Goal: Contribute content: Contribute content

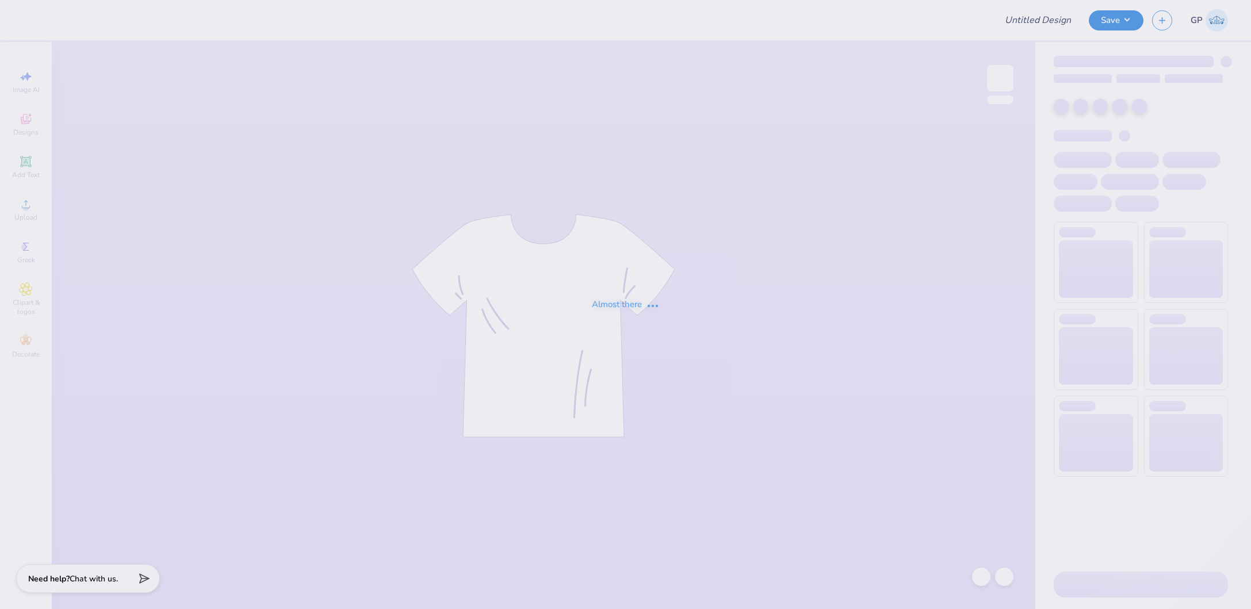
type input "[PERSON_NAME][GEOGRAPHIC_DATA] : [PERSON_NAME]"
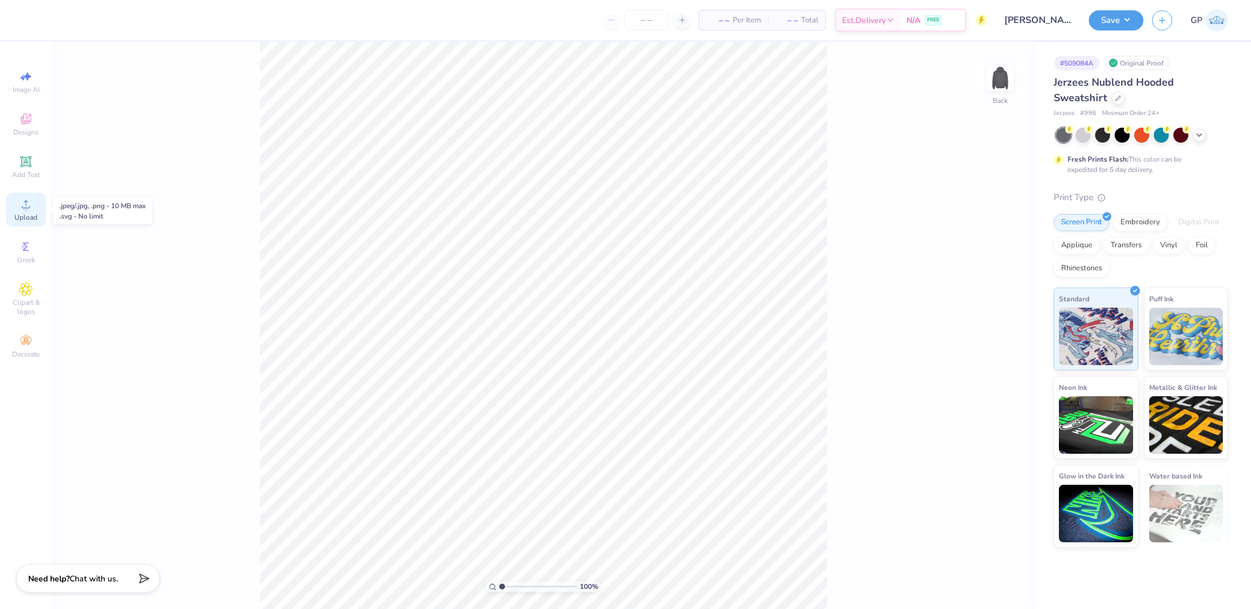
click at [29, 198] on icon at bounding box center [26, 204] width 14 height 14
click at [29, 23] on div at bounding box center [31, 19] width 16 height 16
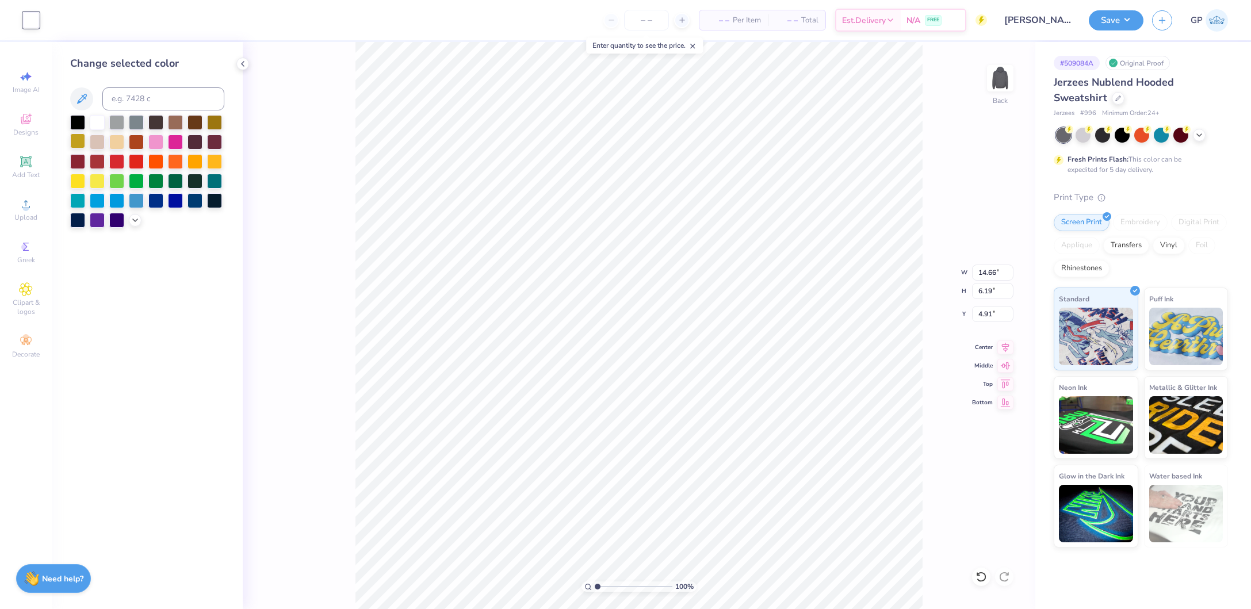
click at [85, 141] on div at bounding box center [77, 140] width 15 height 15
click at [22, 171] on span "Add Text" at bounding box center [26, 174] width 28 height 9
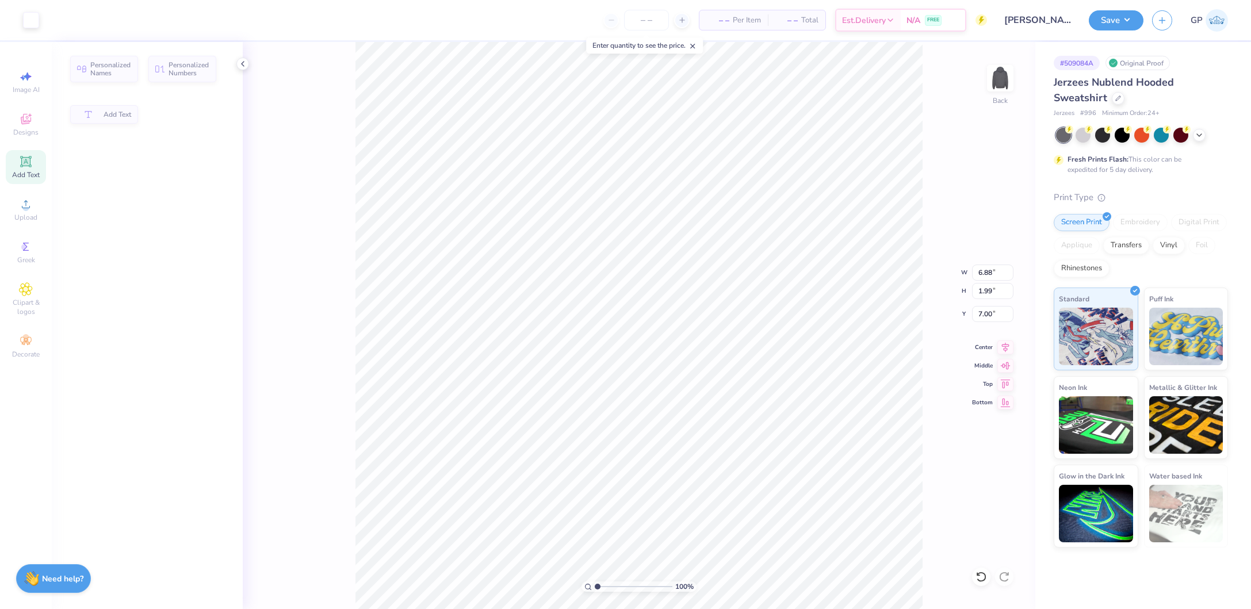
type input "6.88"
type input "1.99"
type input "7.00"
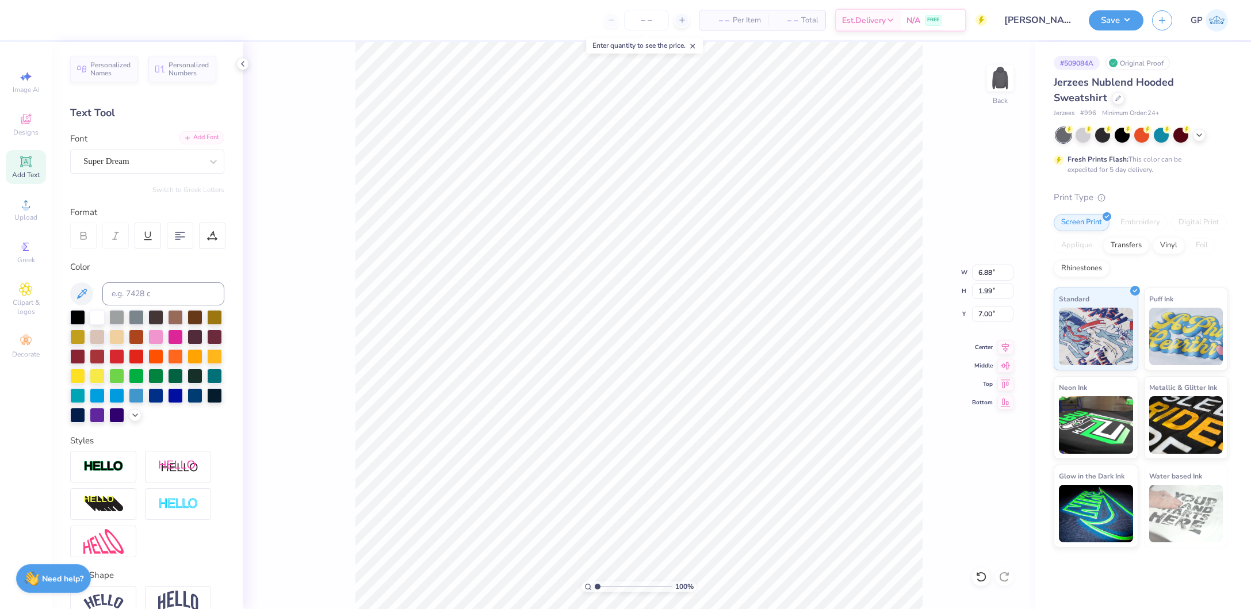
click at [186, 132] on div "Add Font" at bounding box center [201, 137] width 45 height 13
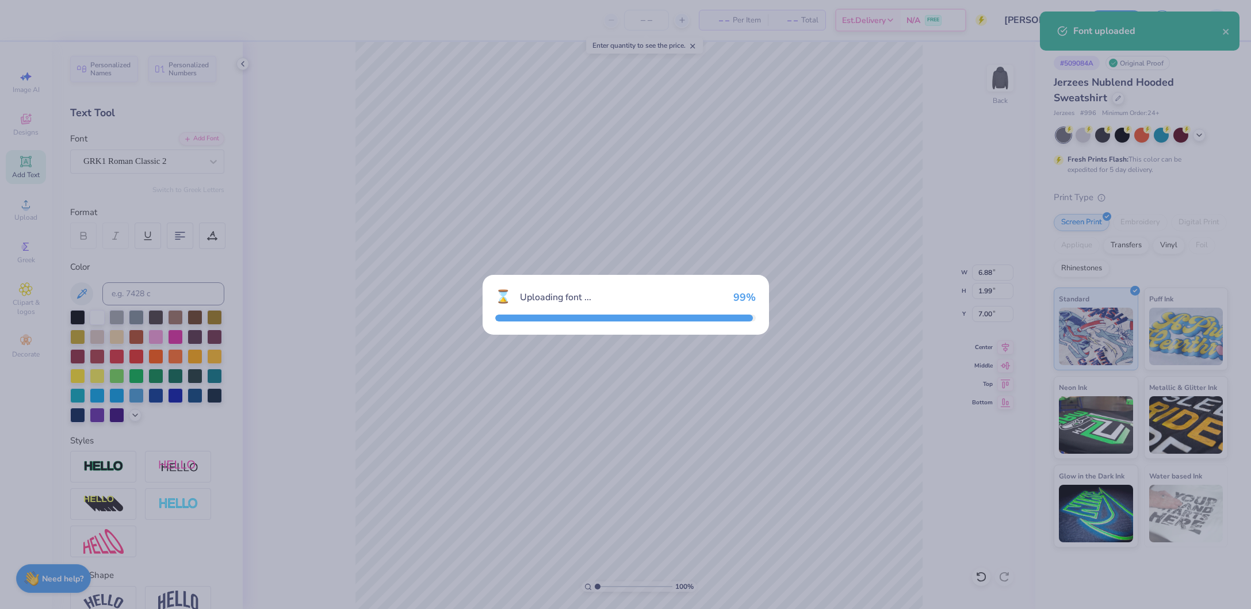
type input "8.10"
type input "2.20"
type input "6.90"
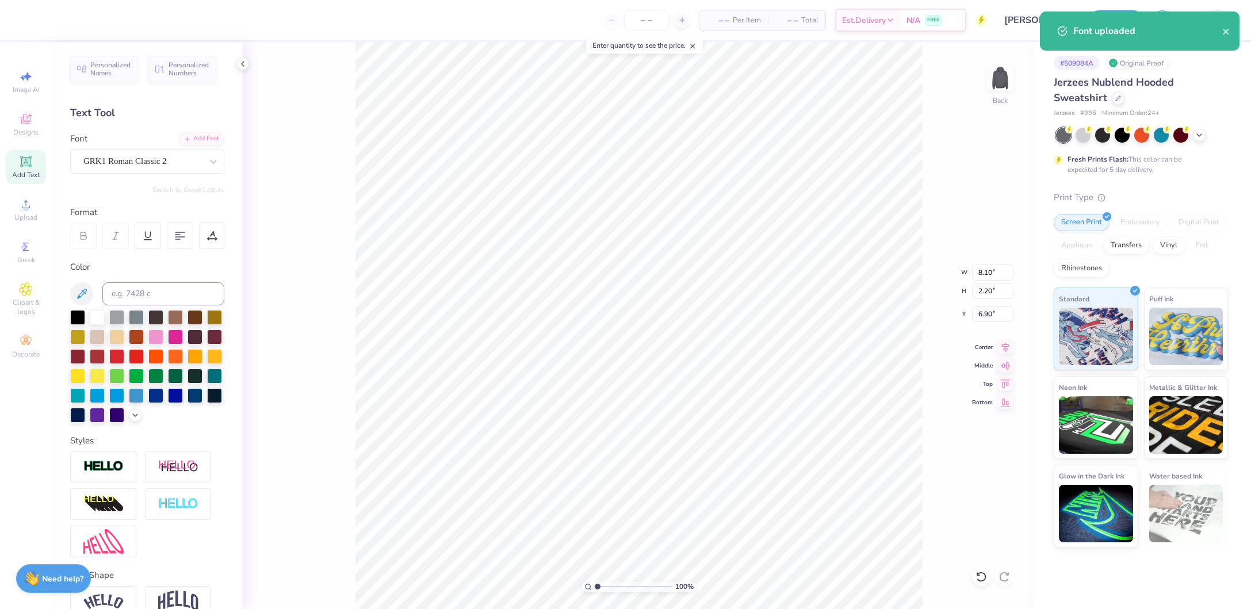
scroll to position [14, 2]
paste textarea "GFD"
type textarea "GFD"
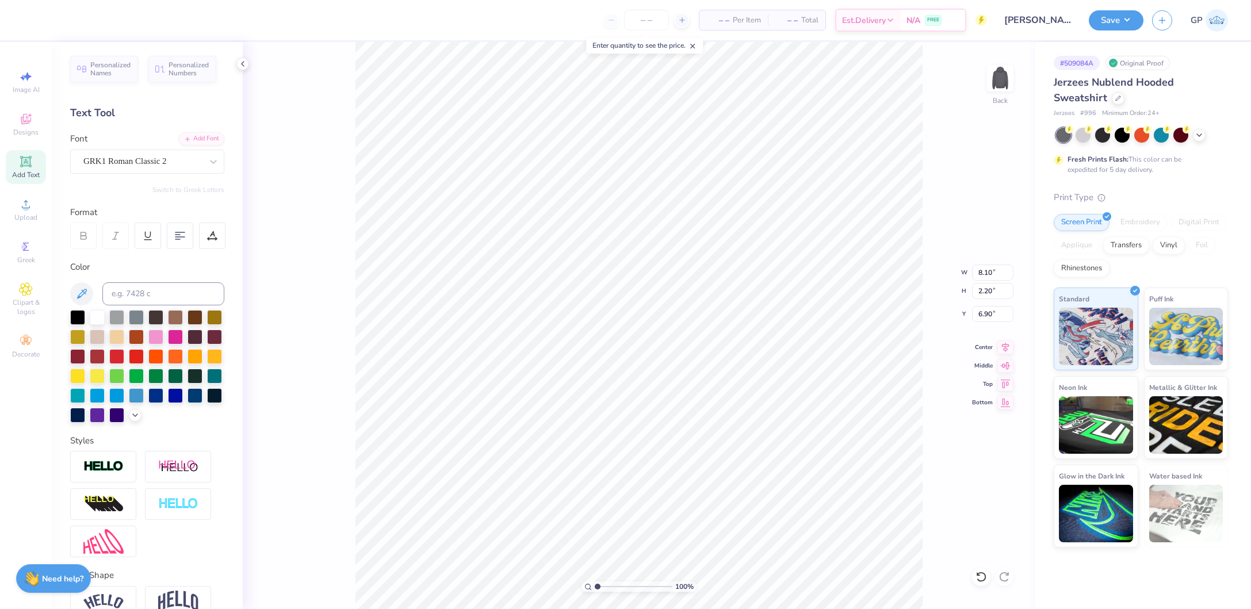
type input "6.15"
type input "2.10"
type input "7.74"
type input "14.67"
type input "5.02"
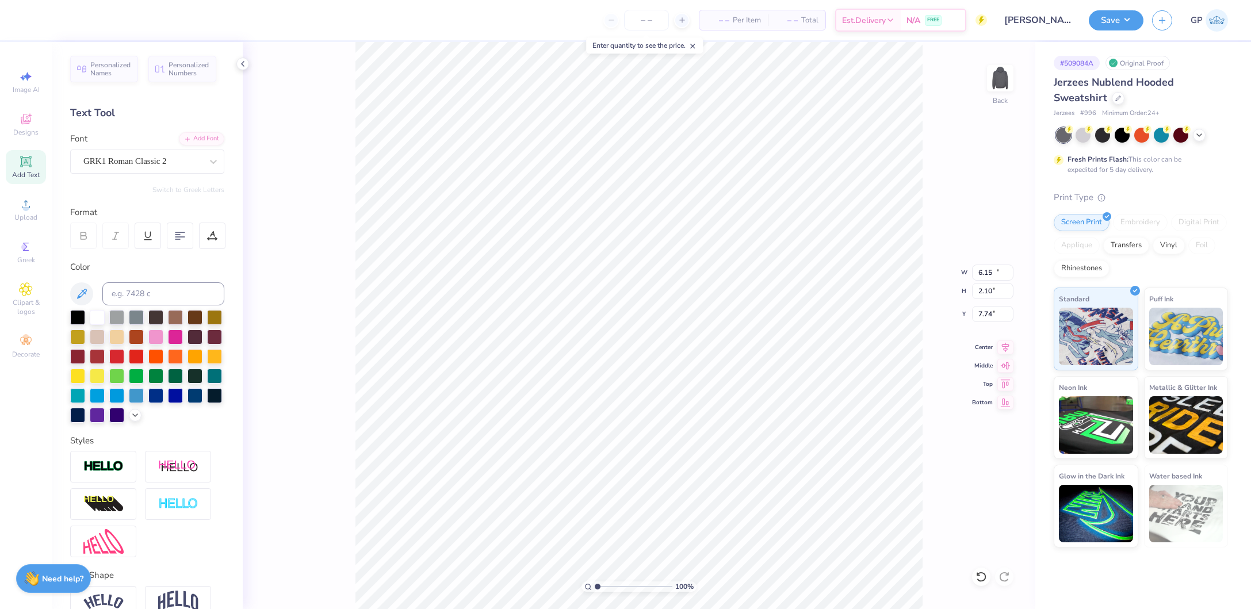
type input "4.83"
type input "9.12"
type input "5.71"
type input "1.96"
type input "12.18"
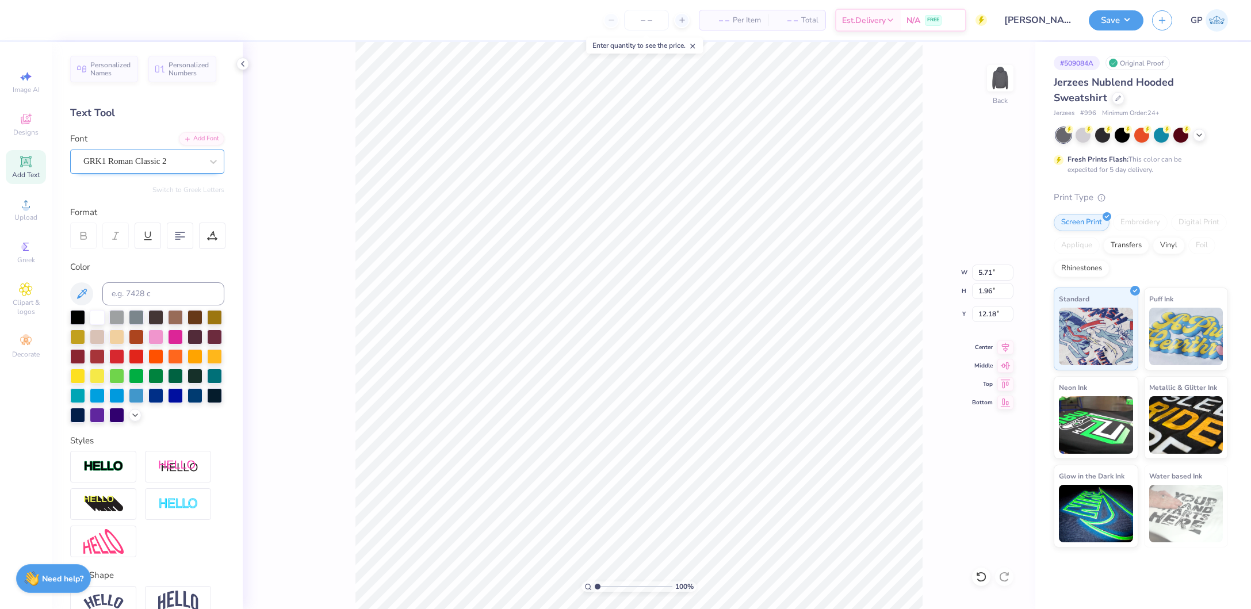
click at [176, 162] on div "GRK1 Roman Classic 2" at bounding box center [142, 161] width 121 height 18
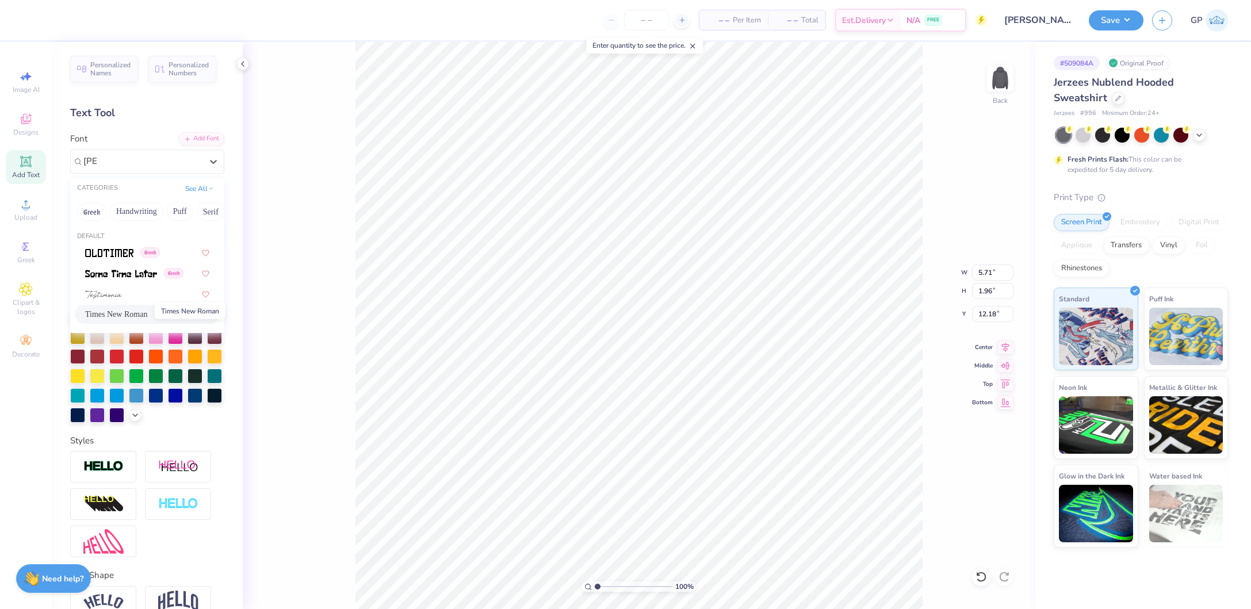
click at [127, 316] on span "Times New Roman" at bounding box center [116, 314] width 62 height 12
type input "[PERSON_NAME]"
type input "5.18"
type input "1.95"
type input "12.05"
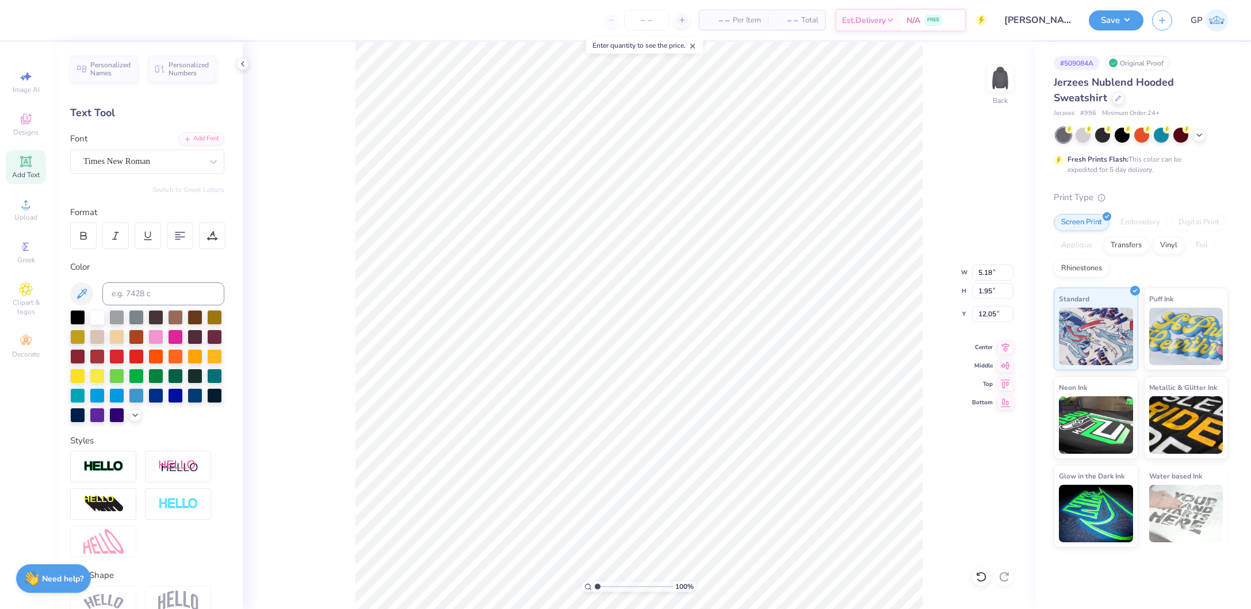
paste textarea "FALL 2025 ALUMNI WEEKEN"
type textarea "FALL 2025 ALUMNI WEEKEND"
type input "14.65"
type input "0.77"
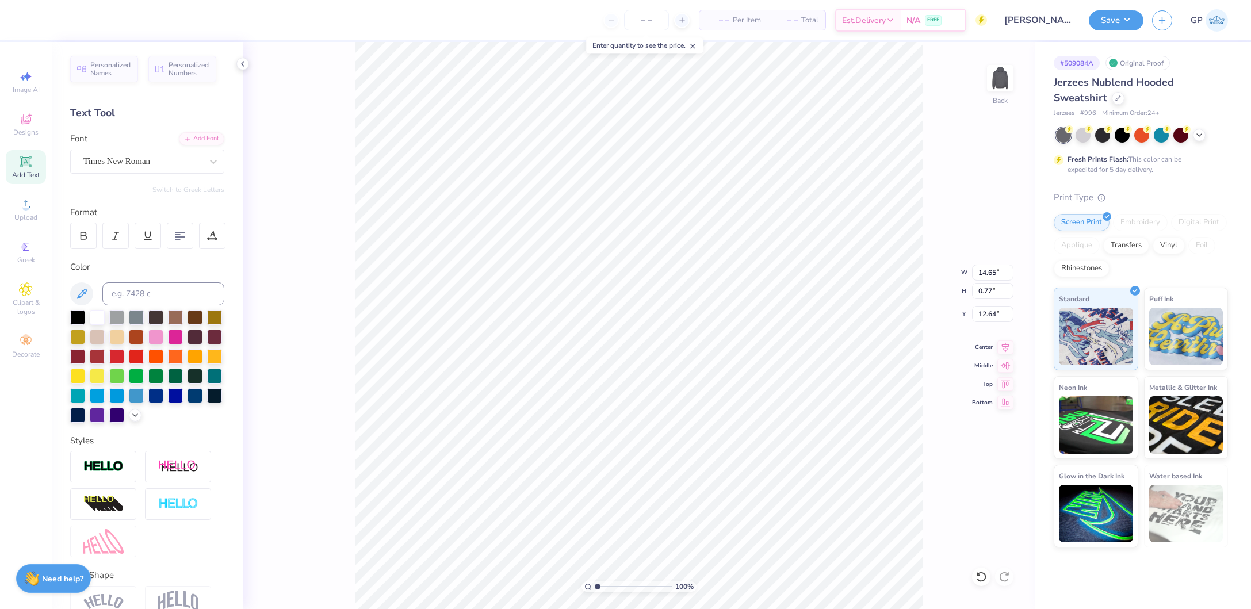
type input "10.33"
click at [1006, 342] on icon at bounding box center [1005, 346] width 16 height 14
type input "14.67"
type input "5.02"
type input "4.93"
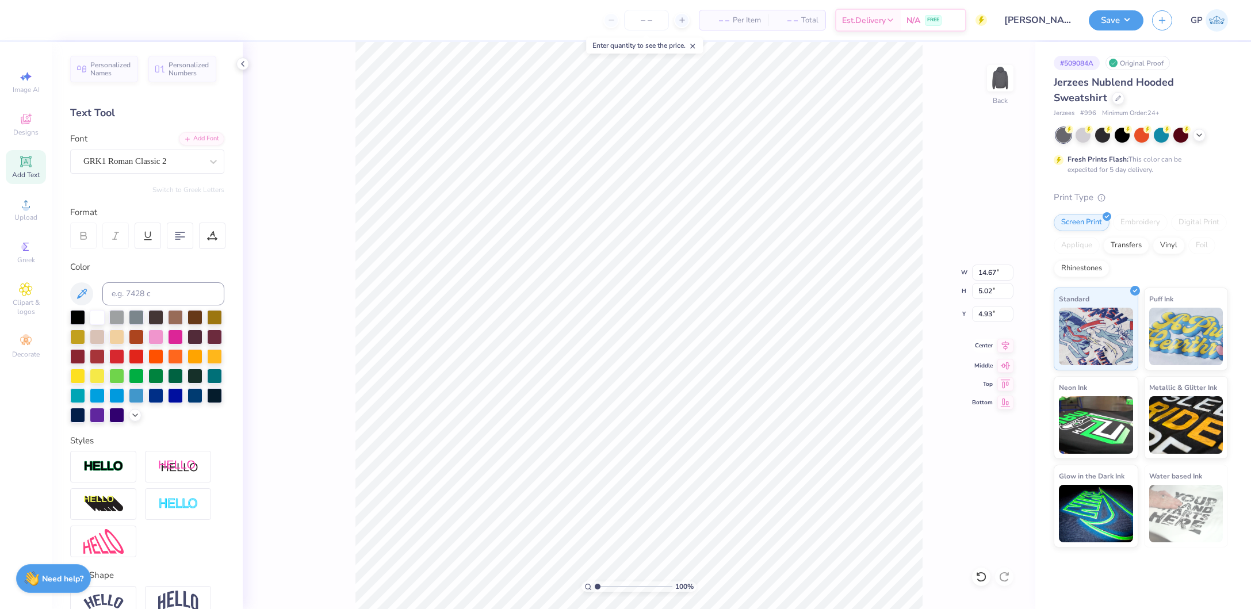
click at [1004, 344] on icon at bounding box center [1005, 345] width 7 height 10
click at [754, 563] on li "Send to Back" at bounding box center [754, 574] width 90 height 22
type input "14.66"
type input "6.19"
type input "4.91"
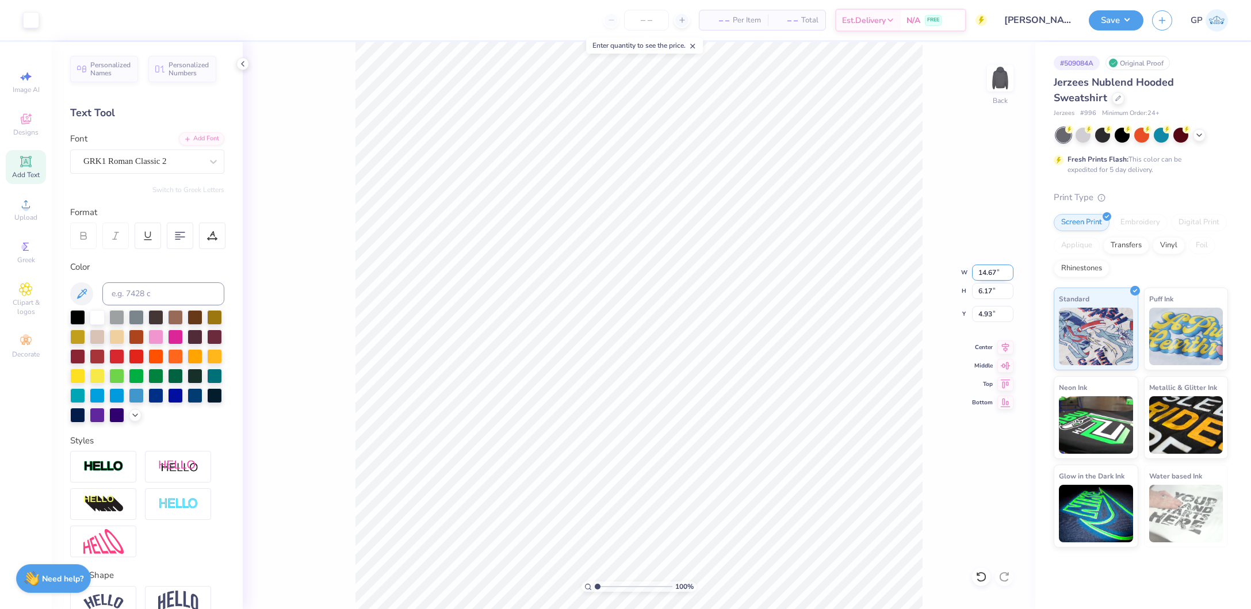
click at [977, 273] on input "14.67" at bounding box center [992, 272] width 41 height 16
type input "3.50"
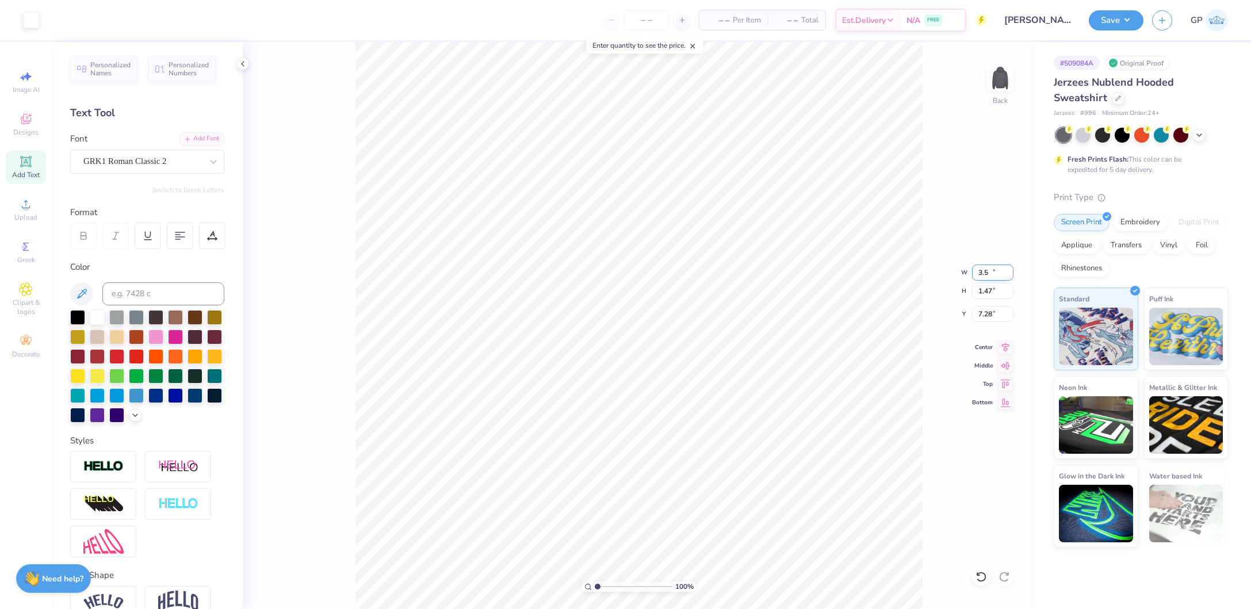
type input "1.47"
type input "7.28"
click at [986, 310] on input "2.26" at bounding box center [992, 314] width 41 height 16
type input "3.00"
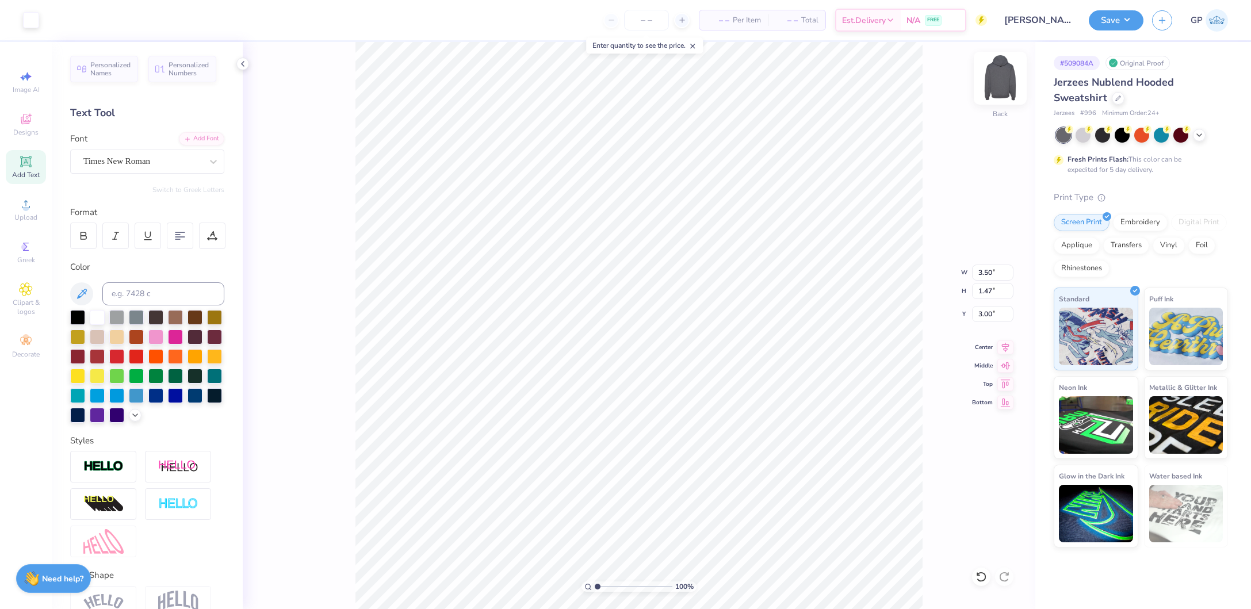
click at [995, 82] on img at bounding box center [1000, 78] width 46 height 46
click at [28, 208] on icon at bounding box center [26, 204] width 8 height 8
click at [29, 23] on div at bounding box center [31, 19] width 16 height 16
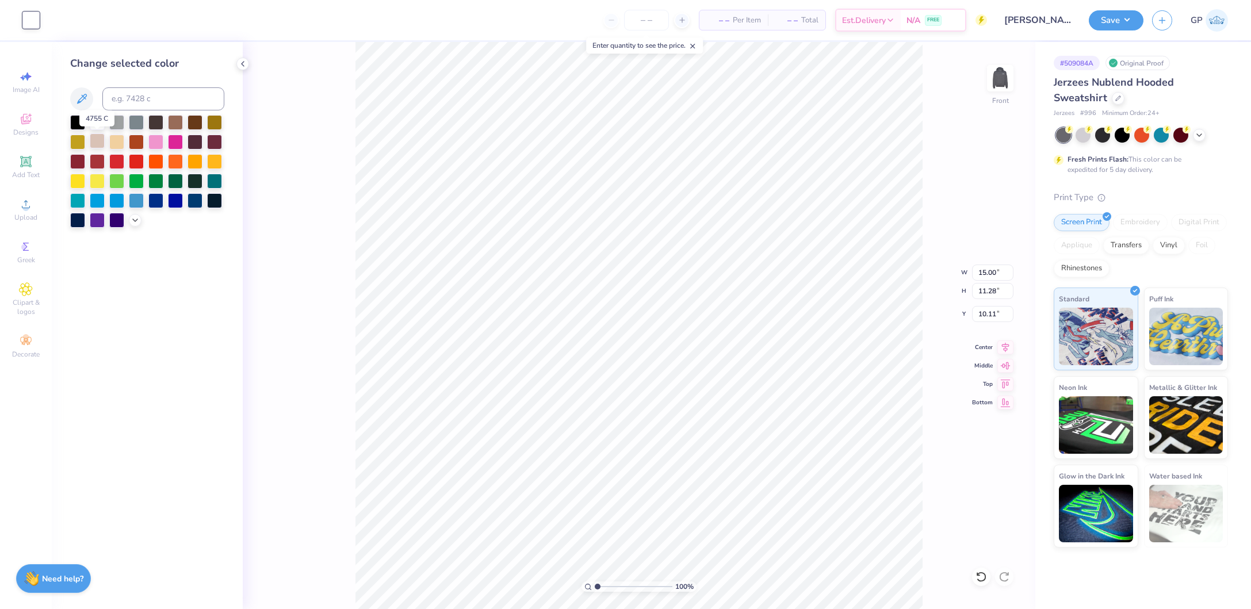
click at [99, 140] on div at bounding box center [97, 140] width 15 height 15
click at [32, 177] on span "Add Text" at bounding box center [26, 174] width 28 height 9
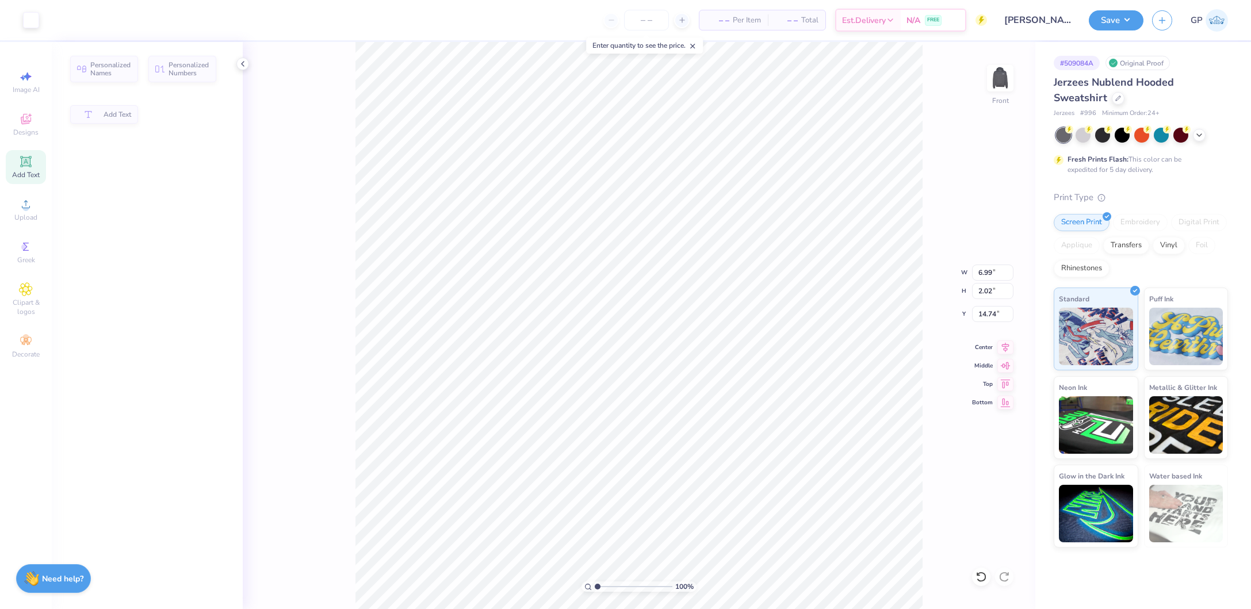
type input "6.99"
type input "2.02"
type input "14.74"
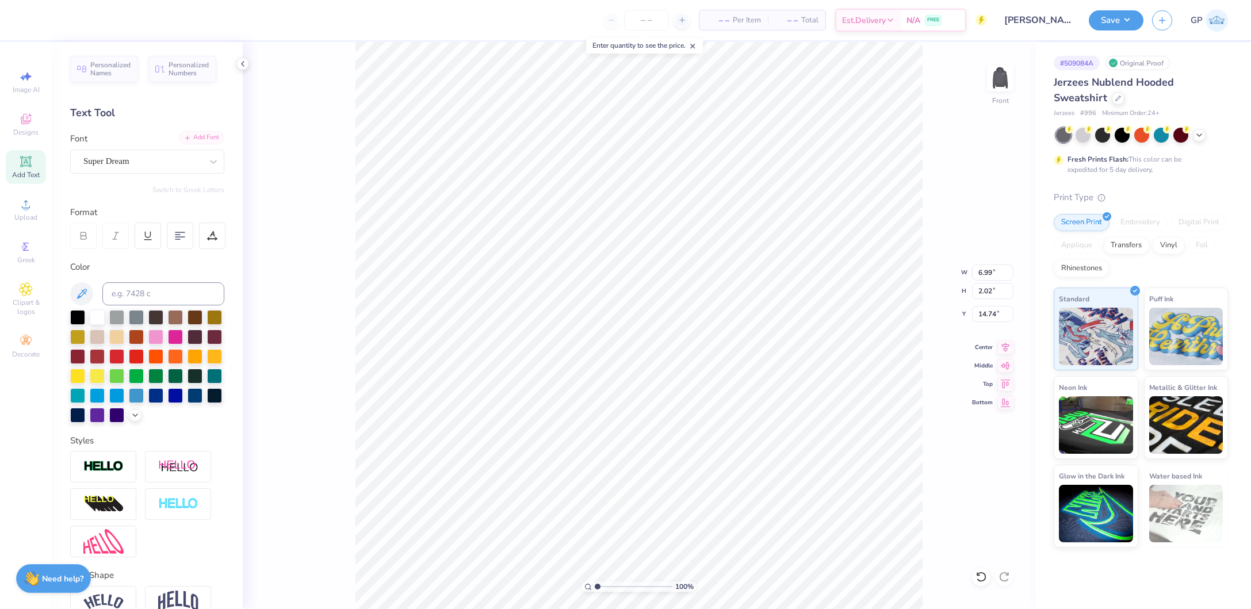
click at [187, 139] on div "Add Font" at bounding box center [201, 137] width 45 height 13
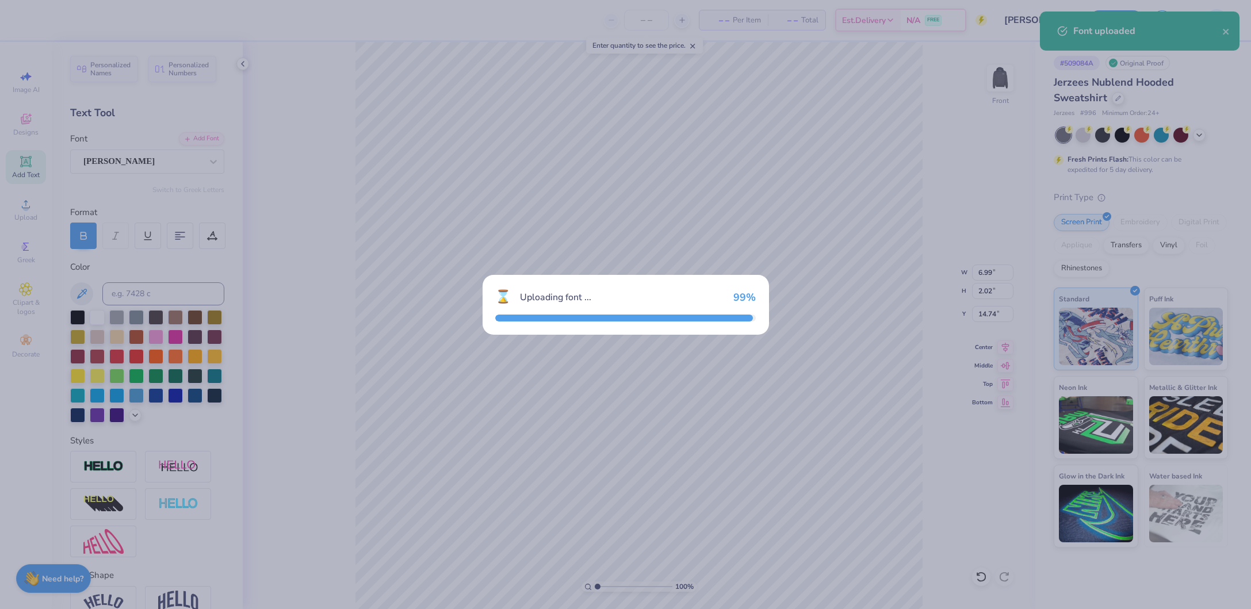
type input "9.87"
type input "2.10"
type input "14.70"
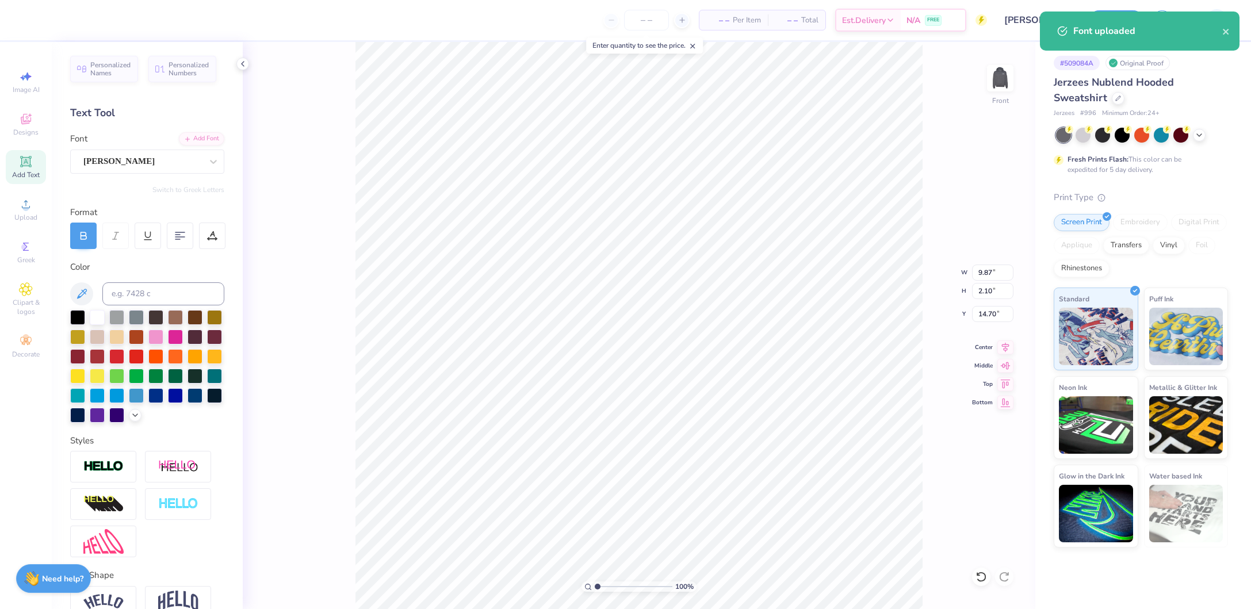
paste textarea "Gamma Phi Delta"
type textarea "Gamma Phi Delta"
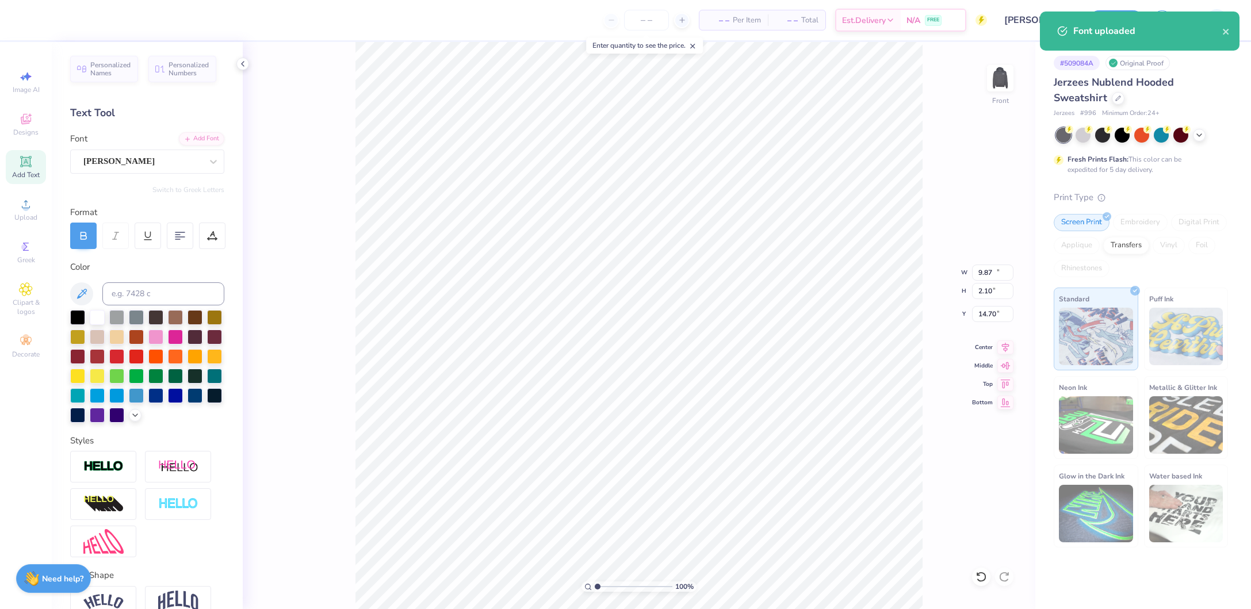
type input "15.88"
type input "1.61"
type input "14.94"
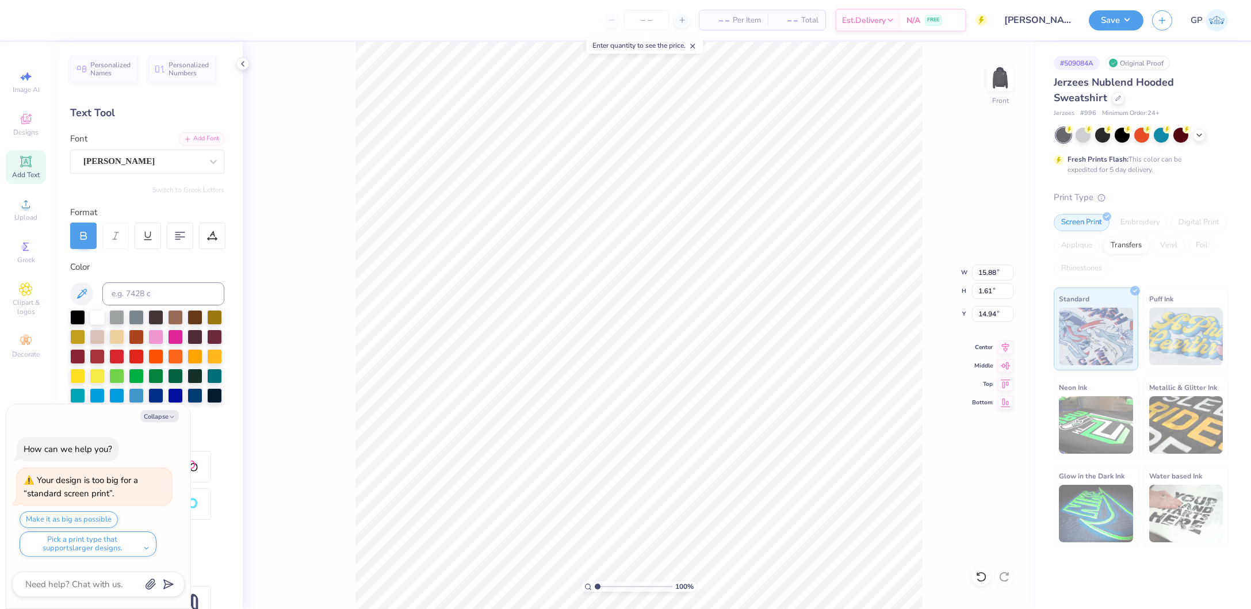
type textarea "x"
type input "14.12"
type input "1.43"
type input "15.12"
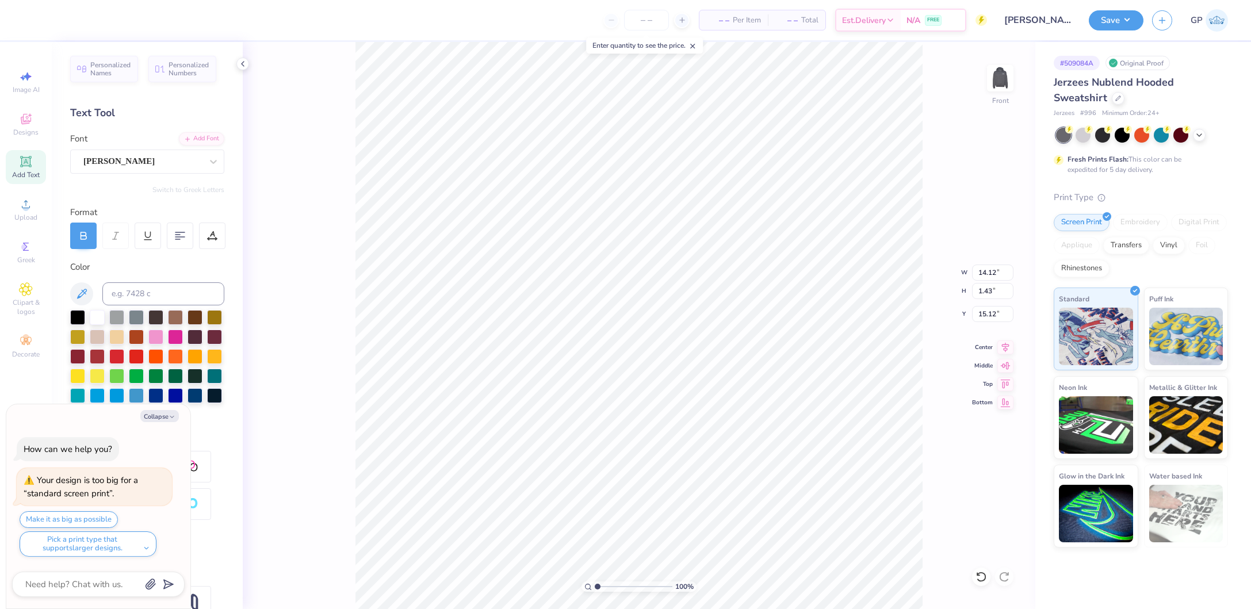
type textarea "x"
type input "18.90"
type textarea "x"
type input "3.39"
click at [616, 585] on input "range" at bounding box center [634, 586] width 78 height 10
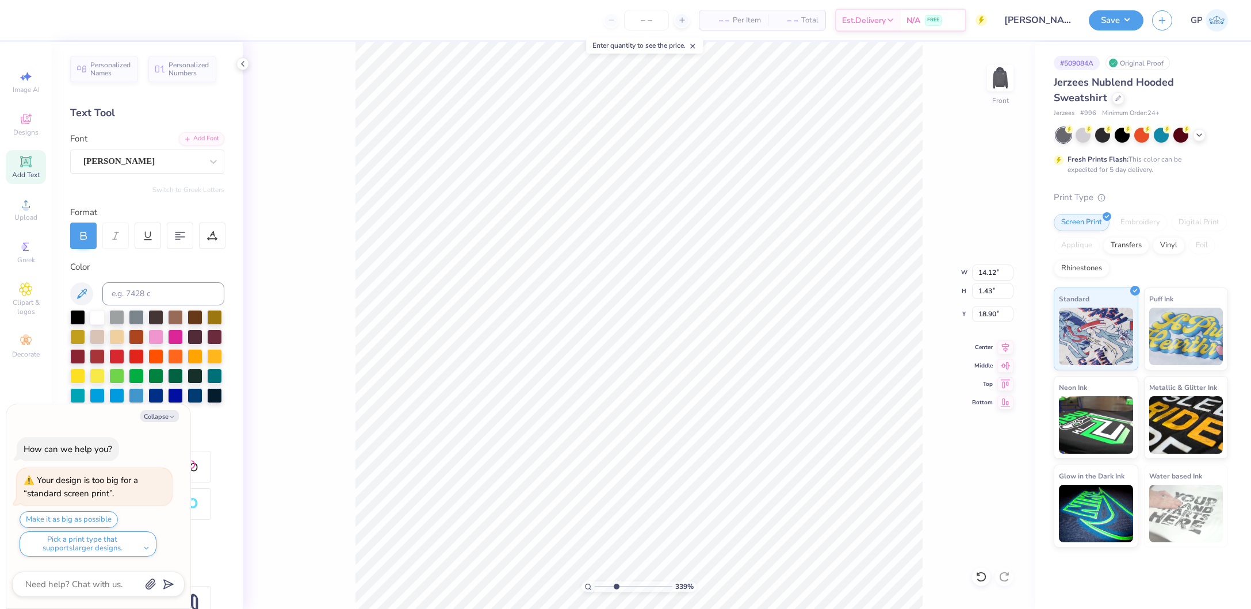
type textarea "x"
type input "14.96"
type input "1.52"
type input "18.82"
type textarea "x"
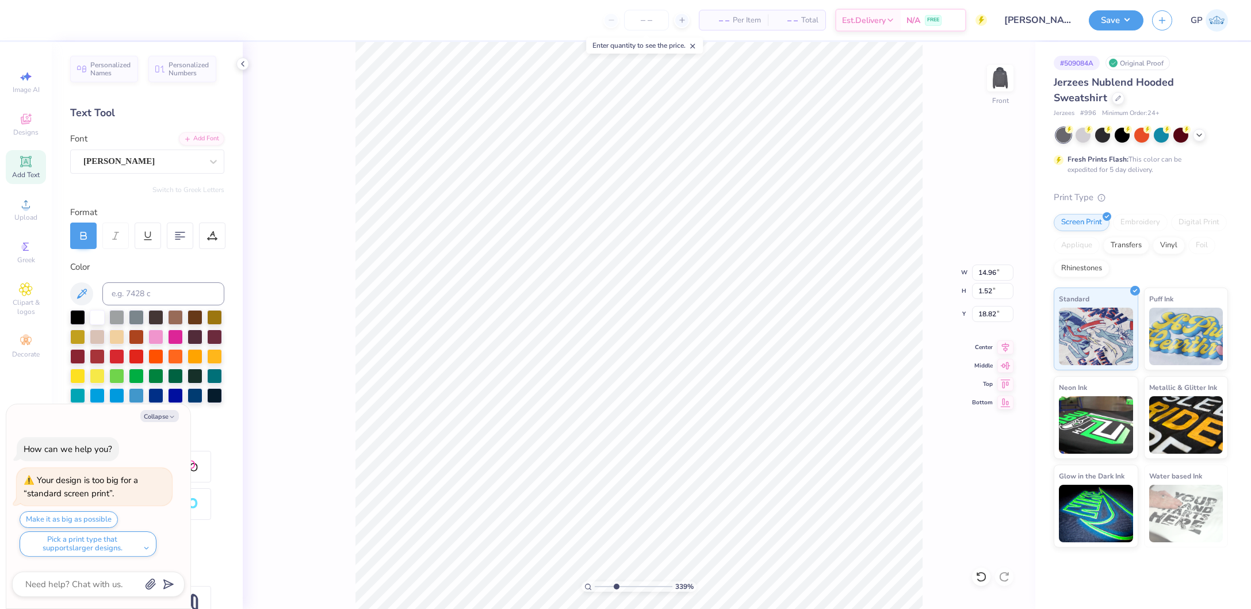
type input "14.93"
type textarea "x"
drag, startPoint x: 611, startPoint y: 583, endPoint x: 593, endPoint y: 584, distance: 17.8
type input "1"
click at [595, 584] on input "range" at bounding box center [634, 586] width 78 height 10
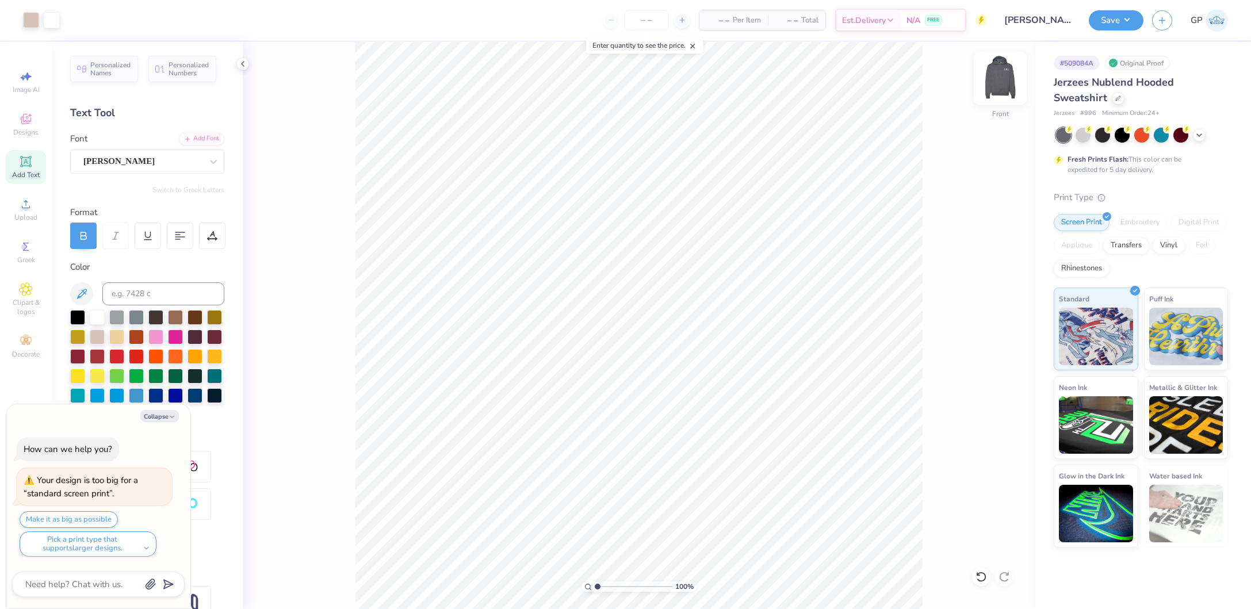
click at [1006, 87] on img at bounding box center [1000, 78] width 46 height 46
click at [1000, 79] on img at bounding box center [1000, 78] width 46 height 46
type textarea "x"
type input "13.17"
type input "0.69"
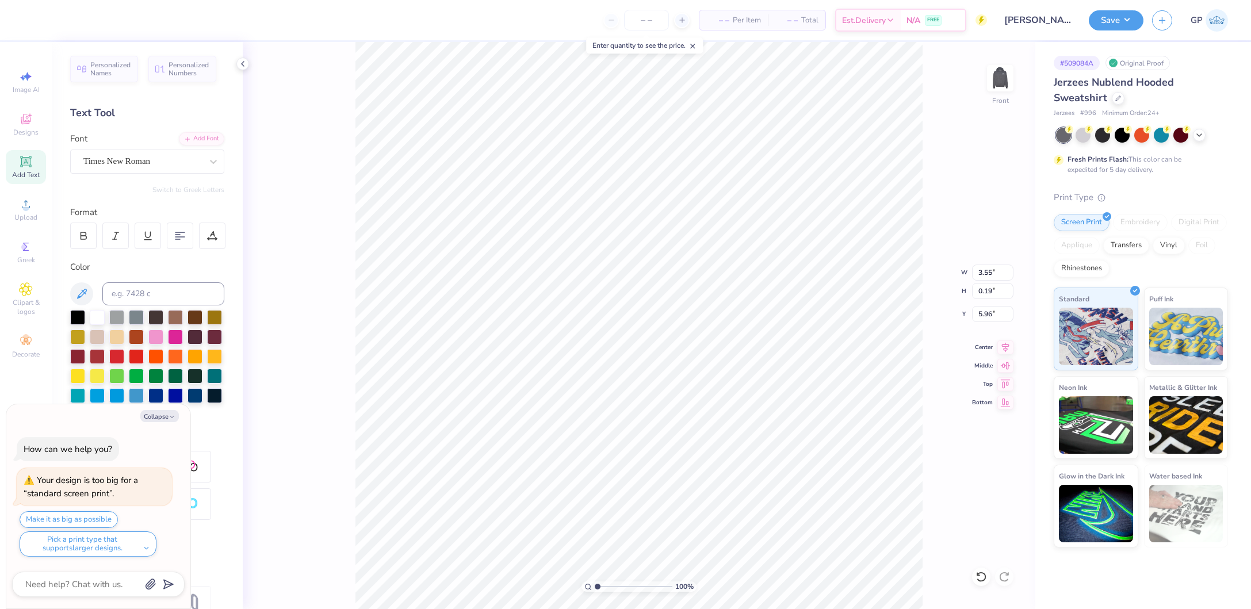
type input "6.01"
type textarea "x"
paste textarea "ONEONTA, [US_STATE]"
type textarea "ONEONTA, [US_STATE]"
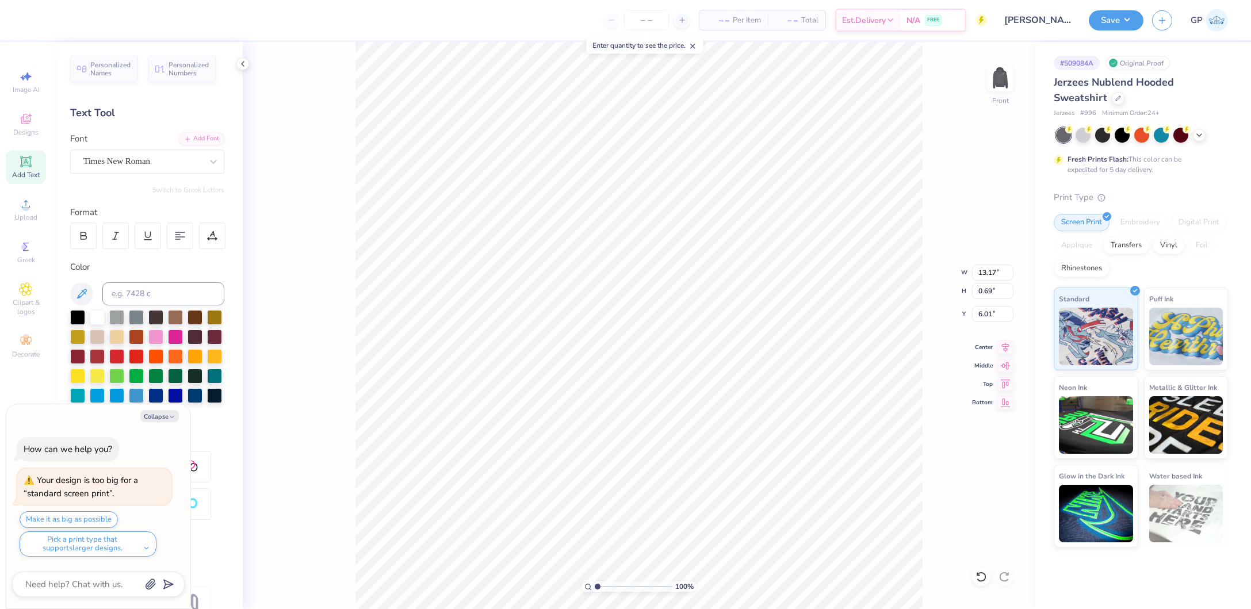
type textarea "x"
type input "9.88"
type input "0.82"
type textarea "x"
type input "22.05"
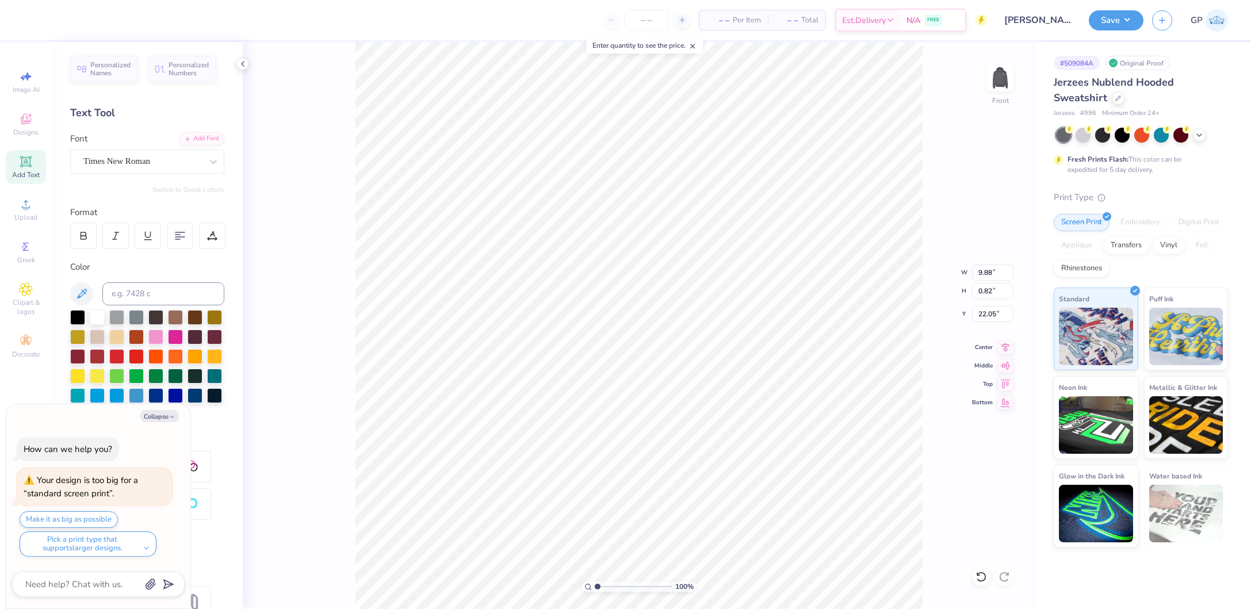
type input "3.33"
click at [615, 588] on input "range" at bounding box center [634, 586] width 78 height 10
type textarea "x"
type input "7.63"
type input "0.64"
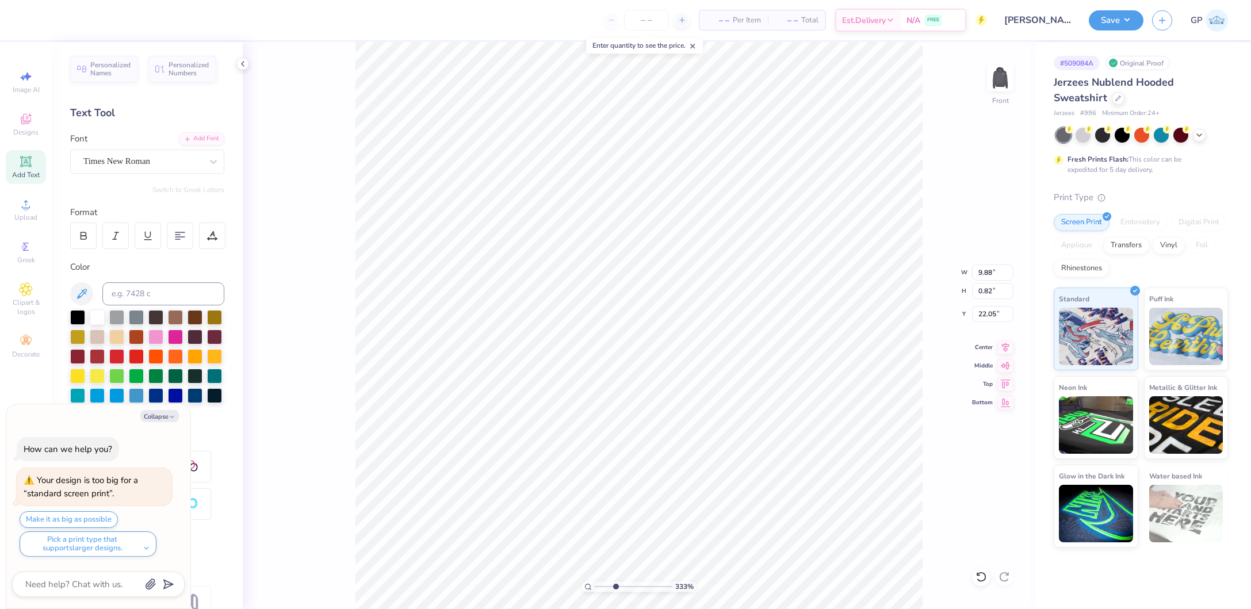
type input "22.04"
type textarea "x"
type input "5.49"
type input "0.46"
type input "22.22"
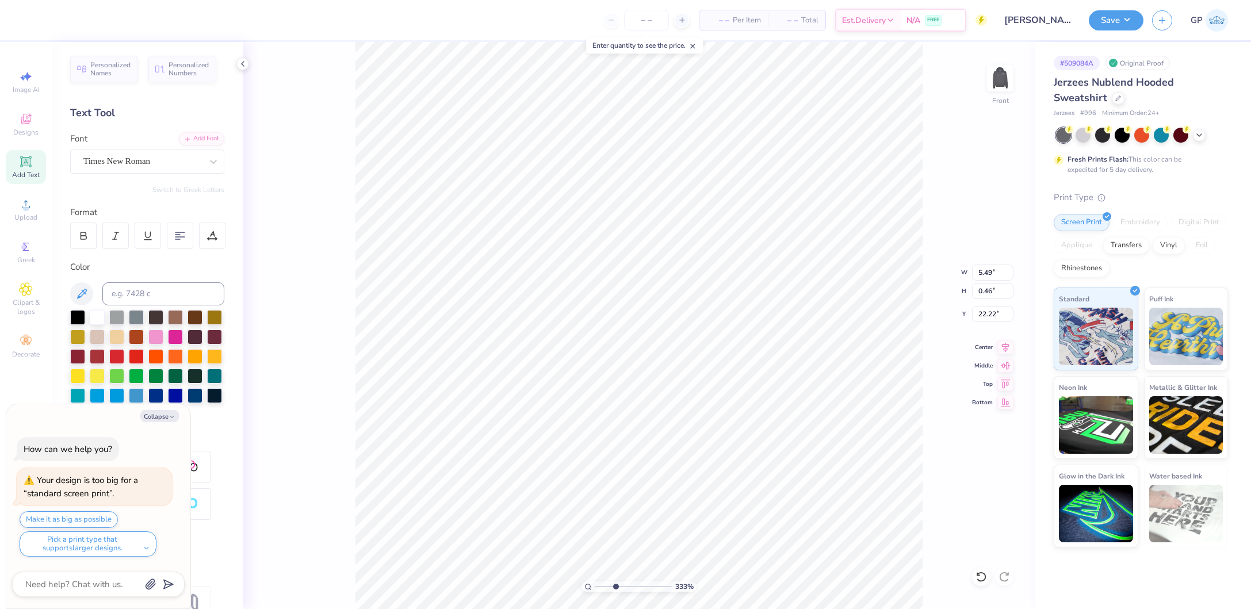
type textarea "x"
type input "20.93"
type textarea "x"
type input "5.57"
type input "20.92"
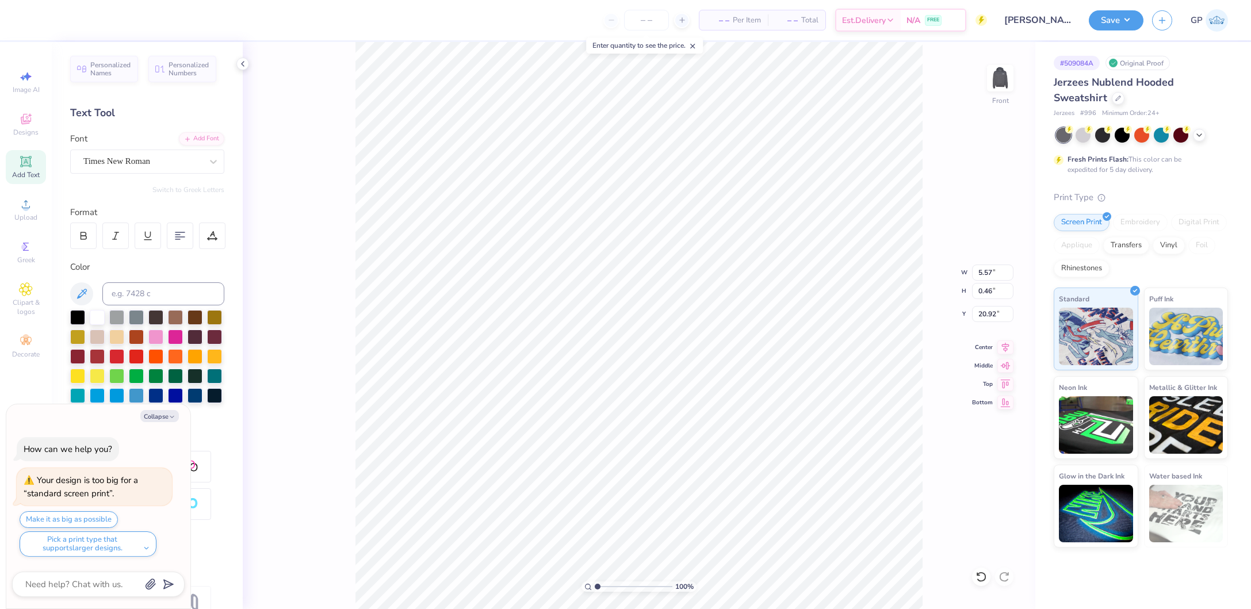
drag, startPoint x: 611, startPoint y: 586, endPoint x: 572, endPoint y: 586, distance: 39.7
type input "1"
click at [595, 586] on input "range" at bounding box center [634, 586] width 78 height 10
type textarea "x"
type input "15.00"
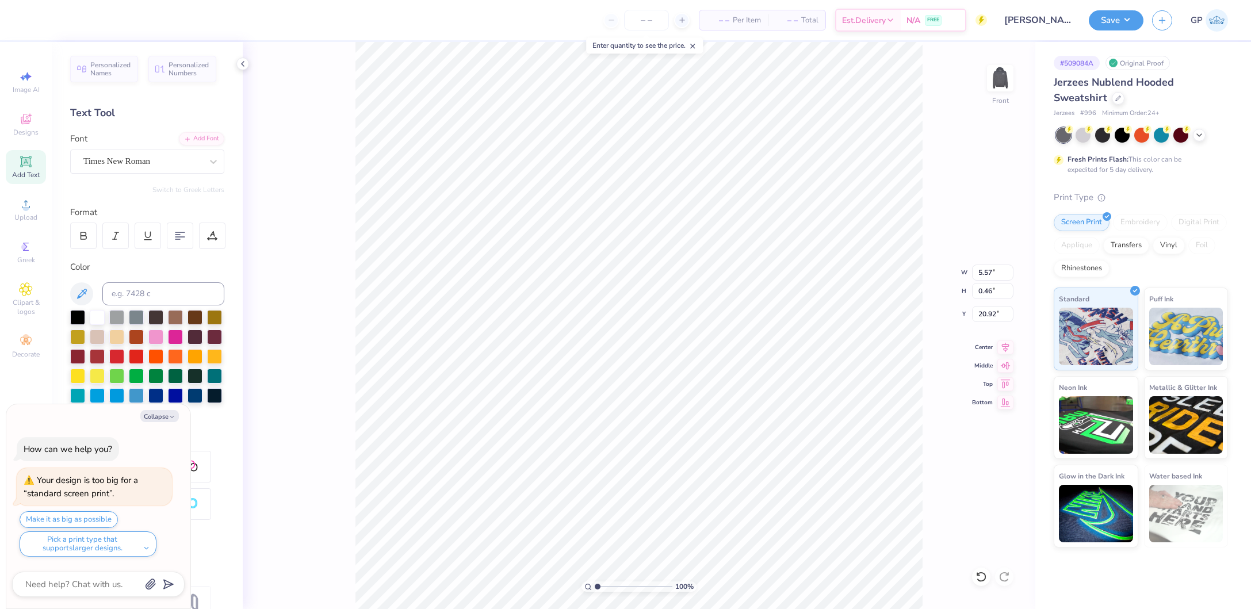
type input "11.28"
type input "10.11"
click at [22, 201] on icon at bounding box center [26, 204] width 14 height 14
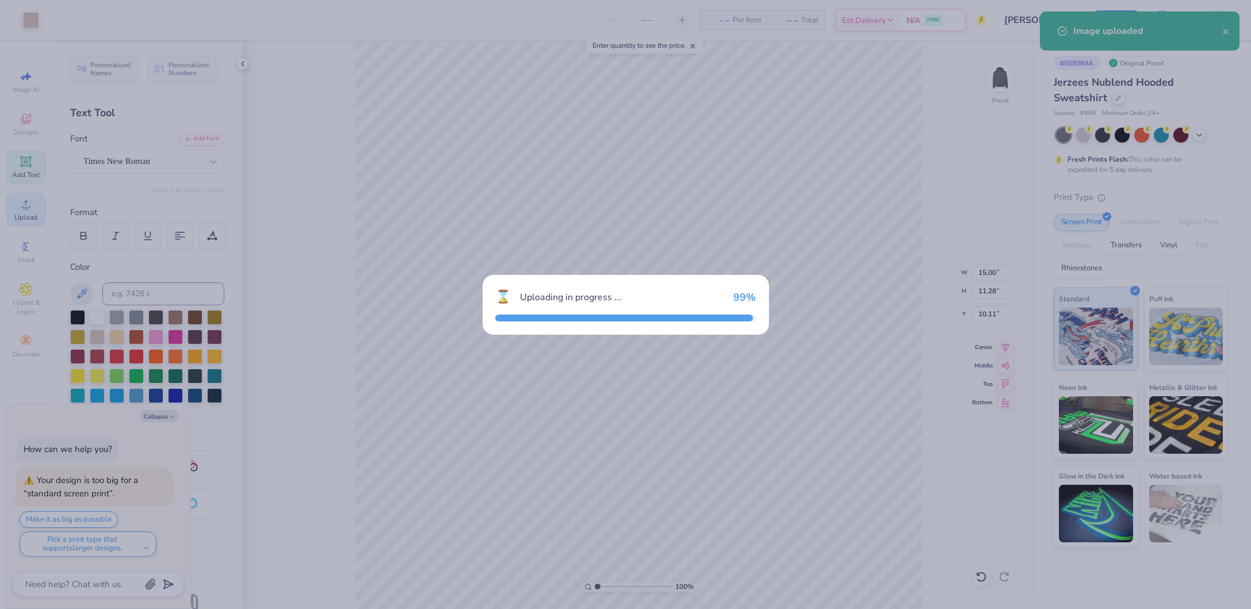
type textarea "x"
type input "12.75"
type input "8.81"
type input "11.35"
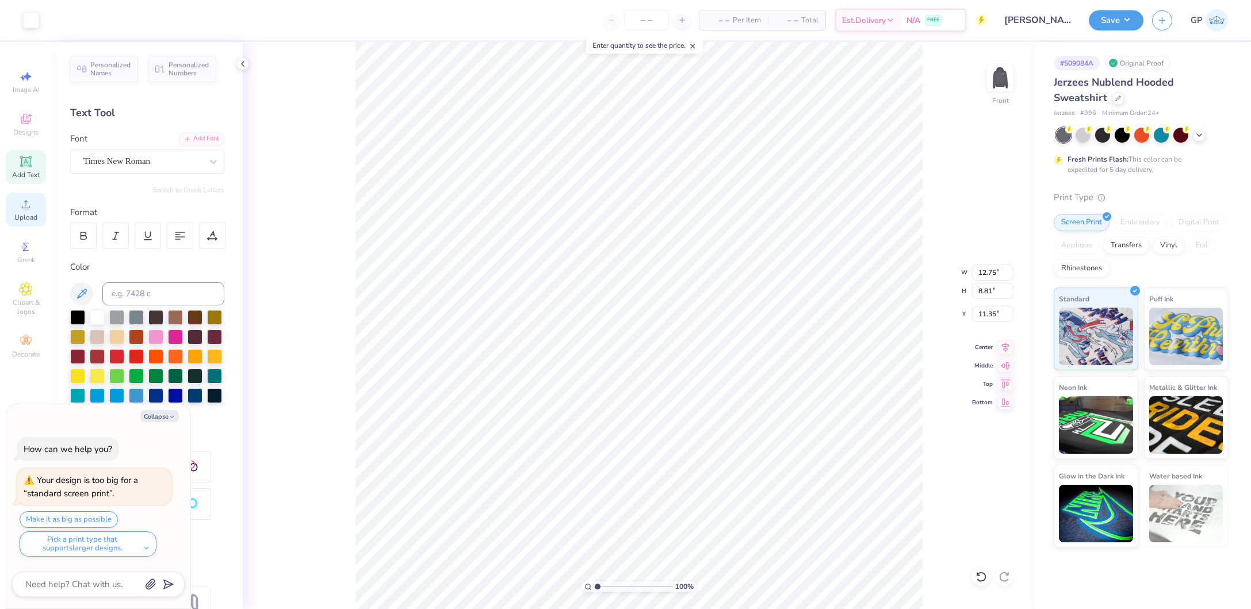
type textarea "x"
type input "10.11"
type input "3.58"
click at [617, 588] on input "range" at bounding box center [634, 586] width 78 height 10
type textarea "x"
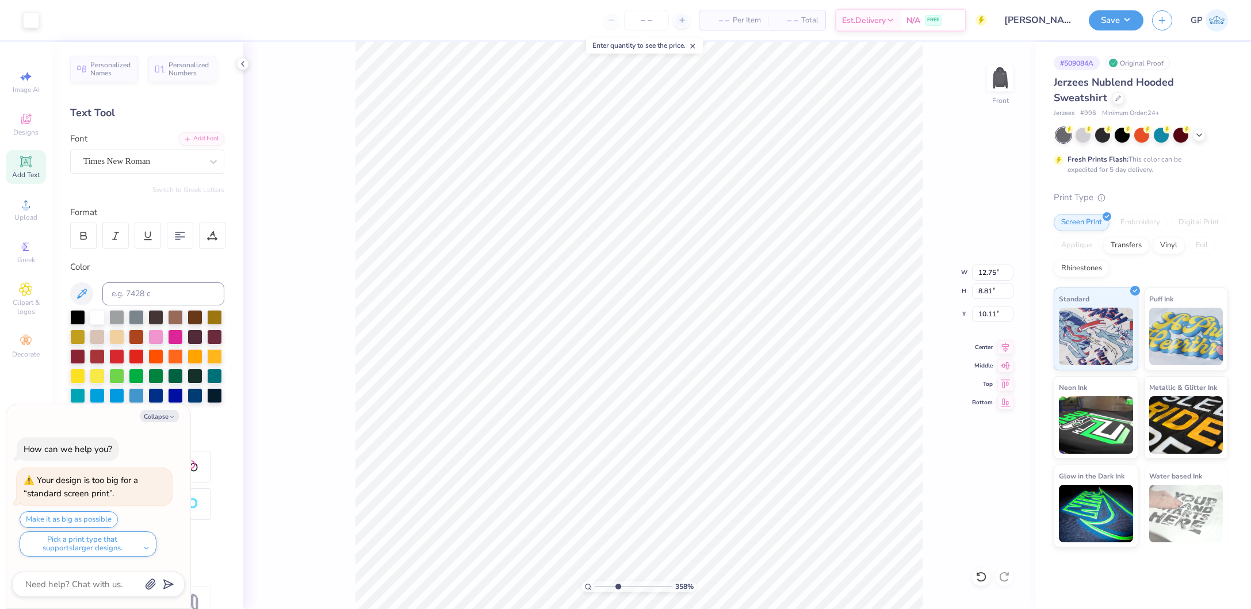
type input "9.97"
type textarea "x"
type input "12.33"
type input "8.51"
type input "10.26"
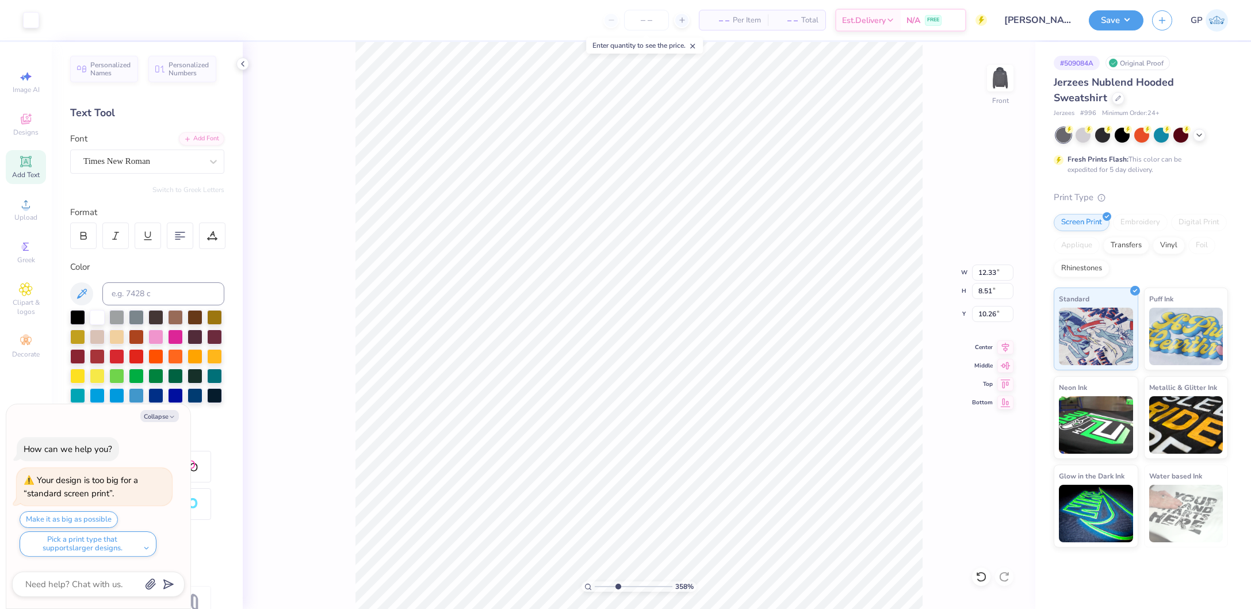
type textarea "x"
type input "10.11"
type textarea "x"
type input "15.00"
type input "11.28"
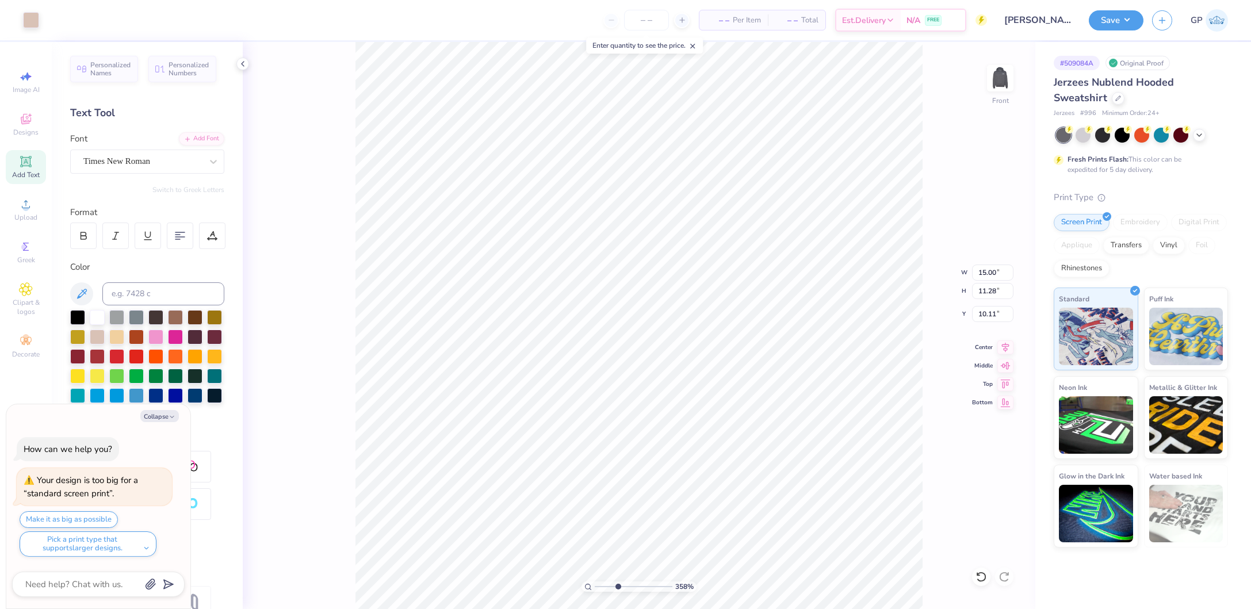
type textarea "x"
type input "10.01"
type textarea "x"
type input "10.11"
type textarea "x"
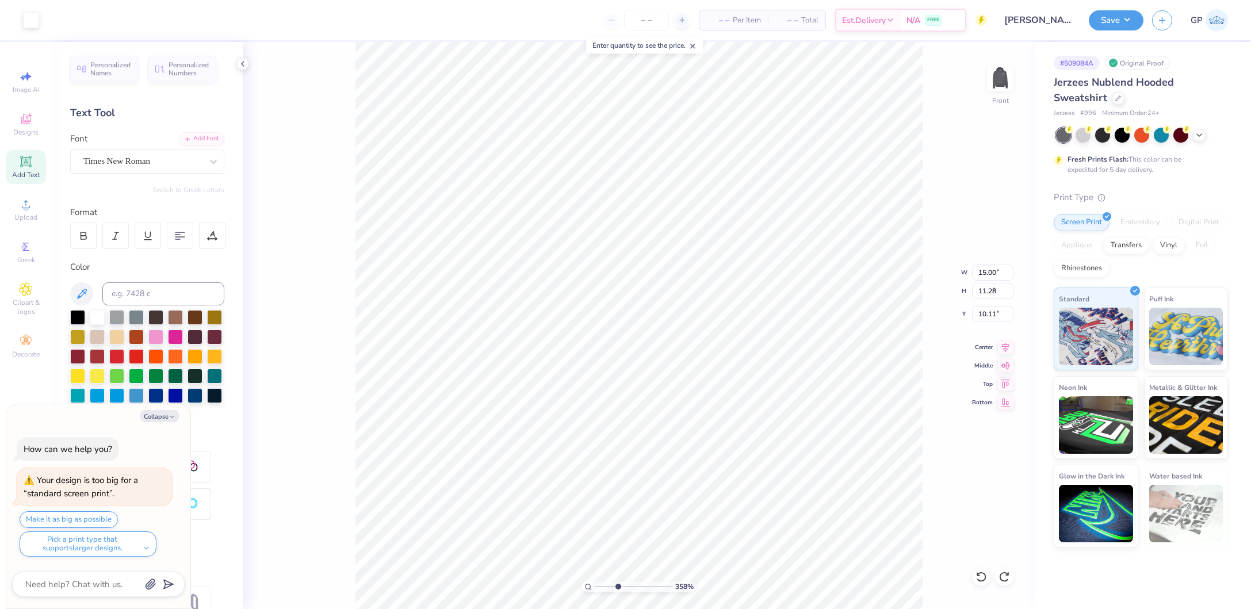
type input "12.33"
type input "8.51"
type textarea "x"
type input "12.16"
type input "8.39"
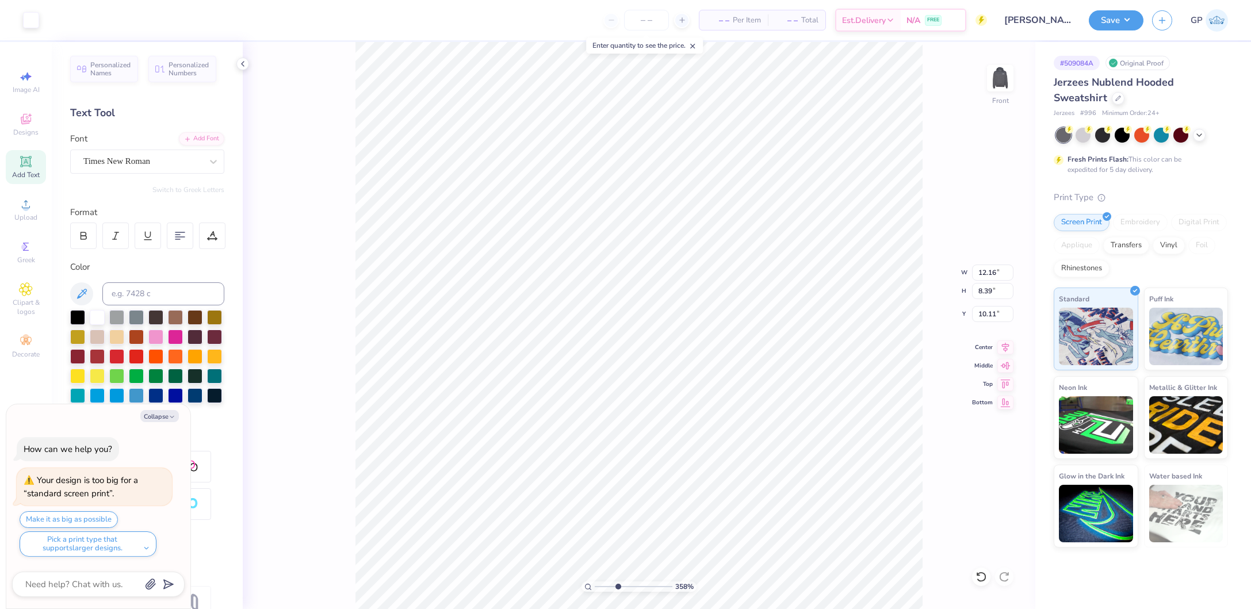
type textarea "x"
type input "12.10"
type input "8.36"
type input "1"
click at [533, 585] on div "100 %" at bounding box center [638, 325] width 567 height 567
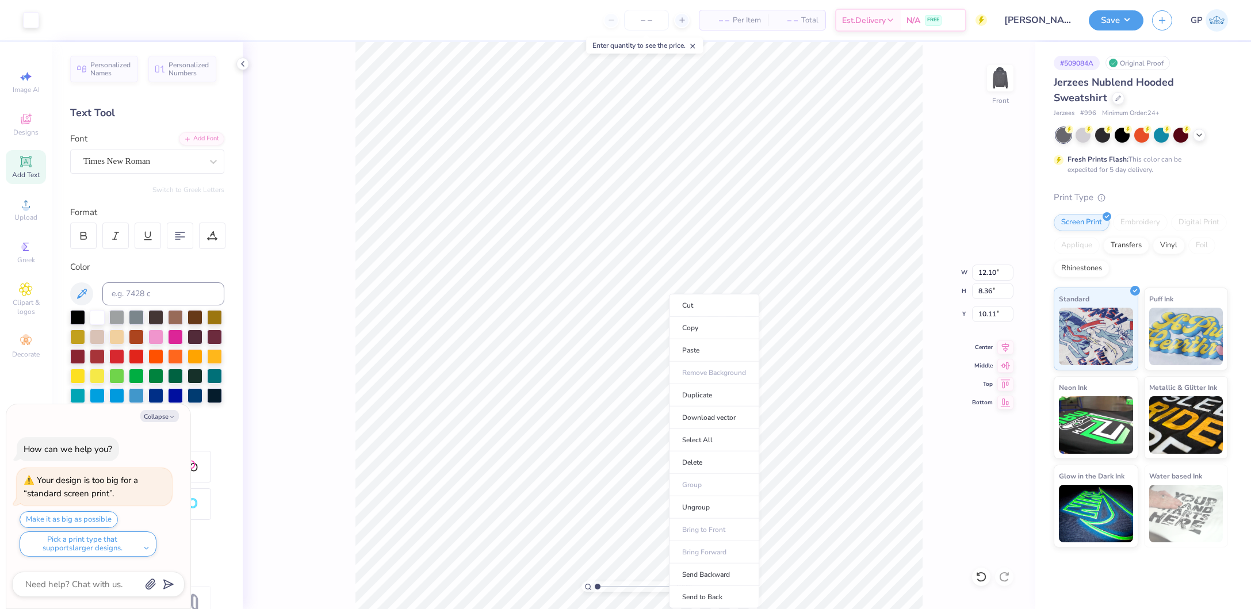
drag, startPoint x: 620, startPoint y: 586, endPoint x: 533, endPoint y: 585, distance: 87.4
click at [696, 590] on li "Send to Back" at bounding box center [714, 597] width 90 height 22
type textarea "x"
type input "15.00"
type input "11.28"
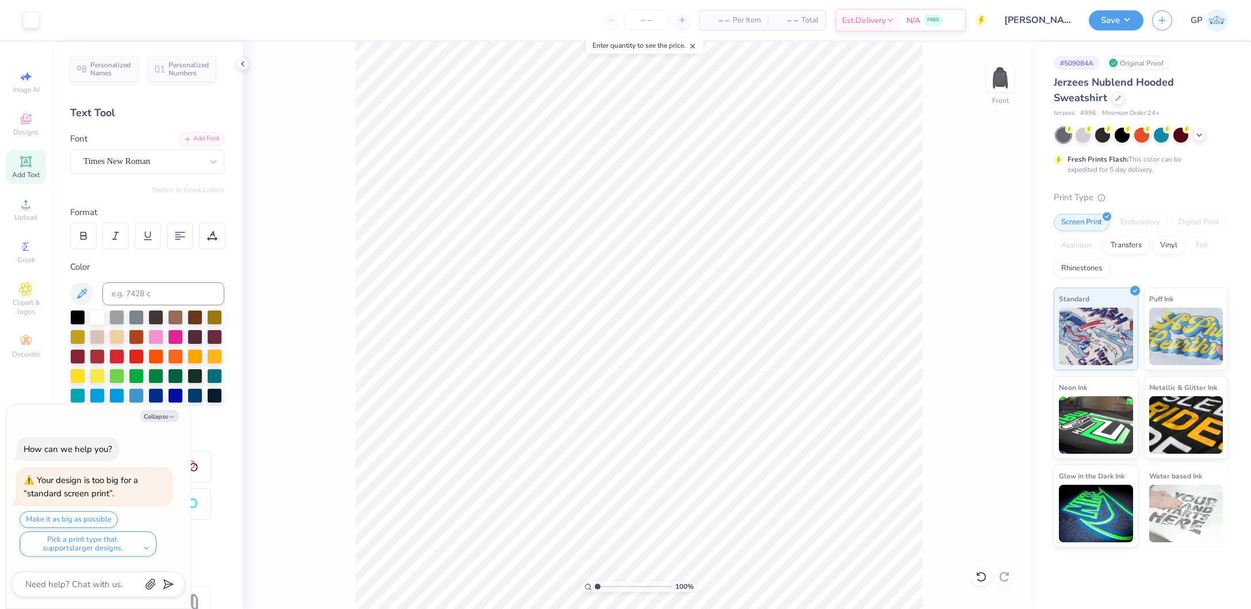
type textarea "x"
click at [1003, 266] on input "14.93" at bounding box center [992, 272] width 41 height 16
type input "12.5"
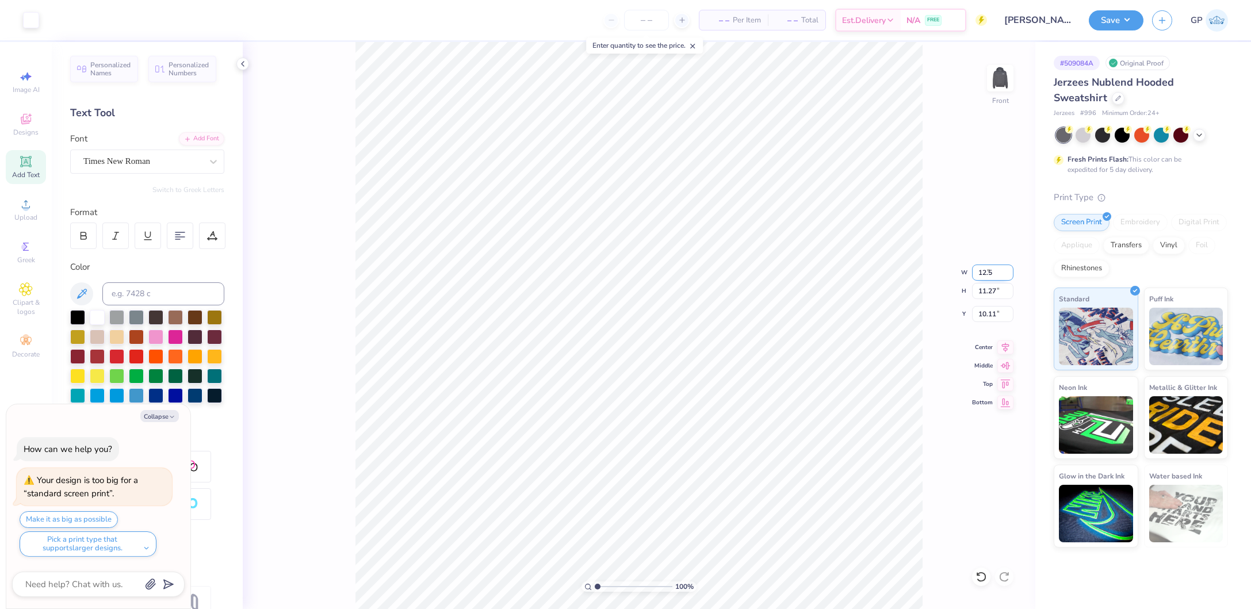
type textarea "x"
type input "12.50"
type input "9.44"
click at [991, 313] on input "11.03" at bounding box center [992, 314] width 41 height 16
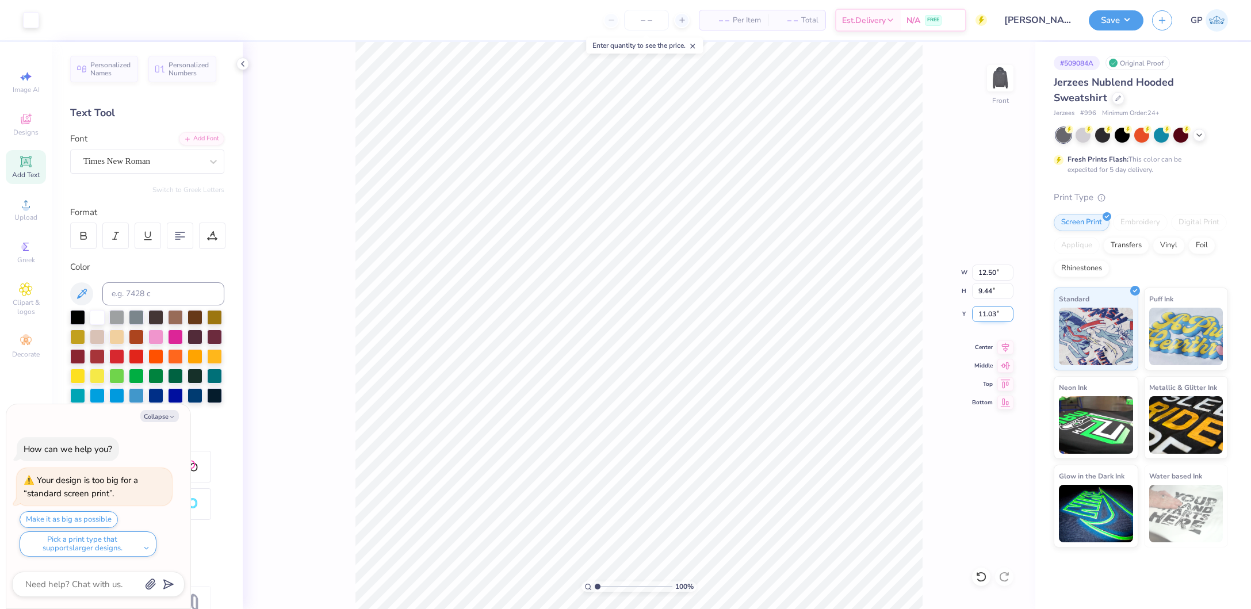
click at [991, 313] on input "11.03" at bounding box center [992, 314] width 41 height 16
type input "6"
type textarea "x"
type input "6.00"
click at [997, 76] on img at bounding box center [1000, 78] width 46 height 46
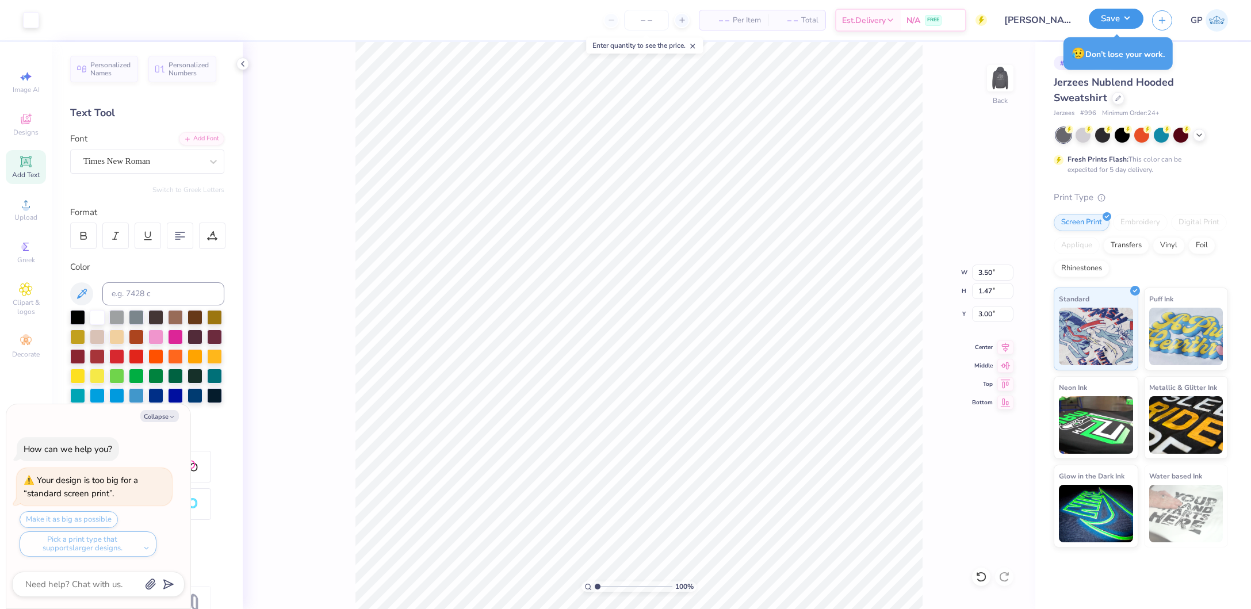
click at [1100, 23] on button "Save" at bounding box center [1115, 19] width 55 height 20
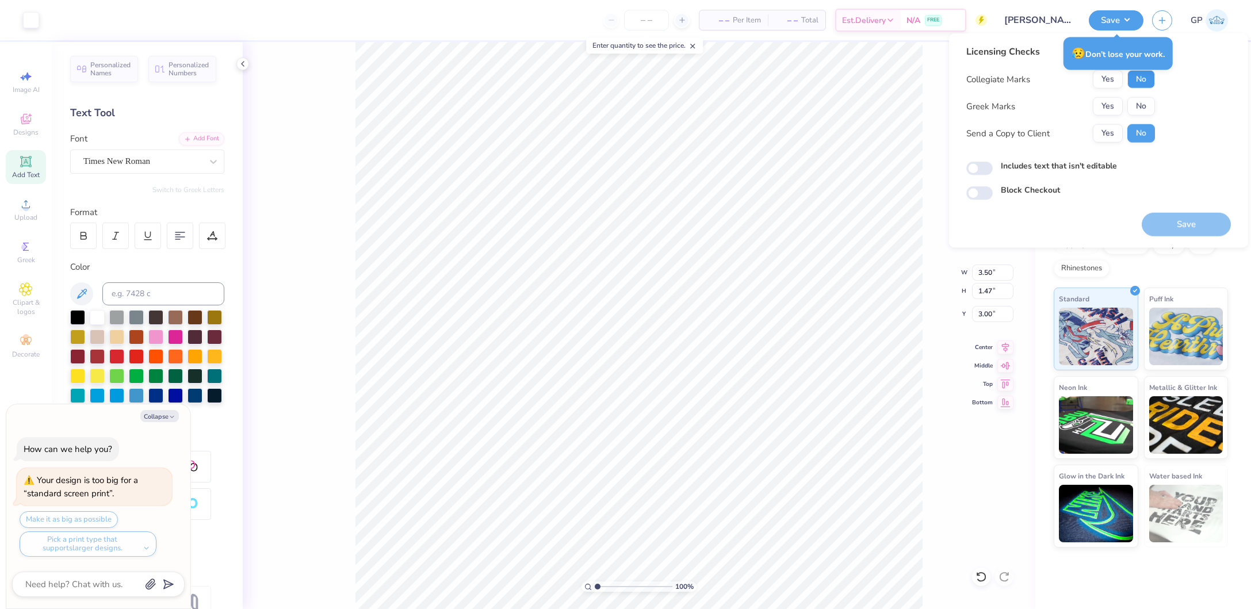
click at [1141, 85] on button "No" at bounding box center [1141, 79] width 28 height 18
click at [1141, 102] on button "No" at bounding box center [1141, 106] width 28 height 18
type textarea "x"
click at [978, 166] on input "Includes text that isn't editable" at bounding box center [979, 169] width 26 height 14
checkbox input "true"
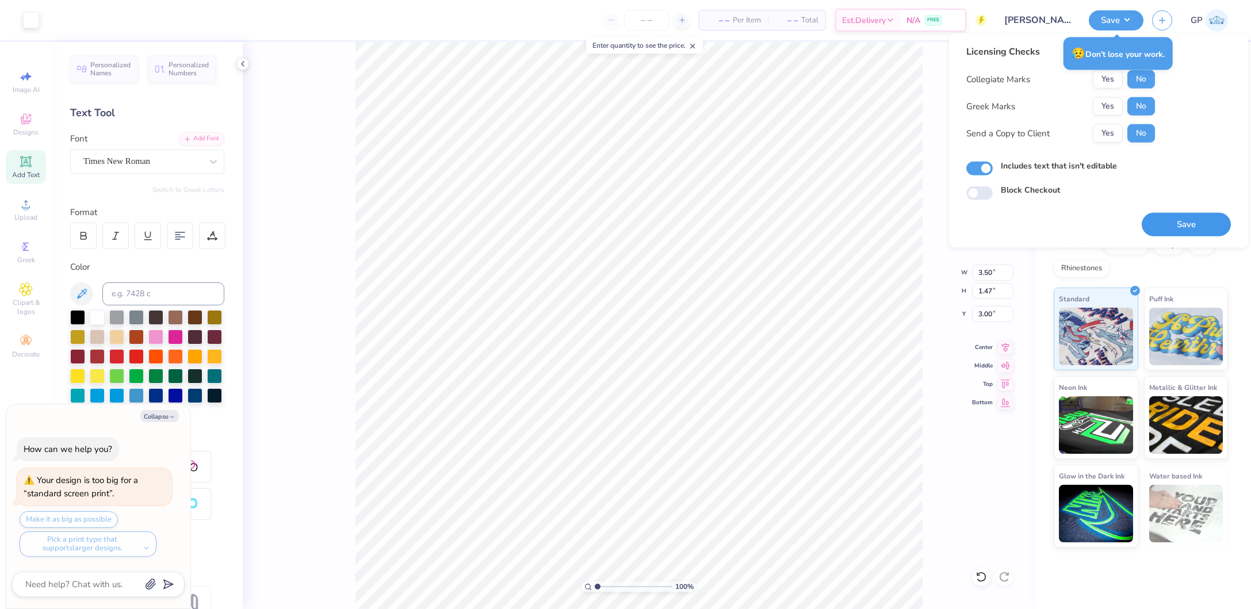
click at [1188, 233] on button "Save" at bounding box center [1185, 225] width 89 height 24
type textarea "x"
